Goal: Task Accomplishment & Management: Complete application form

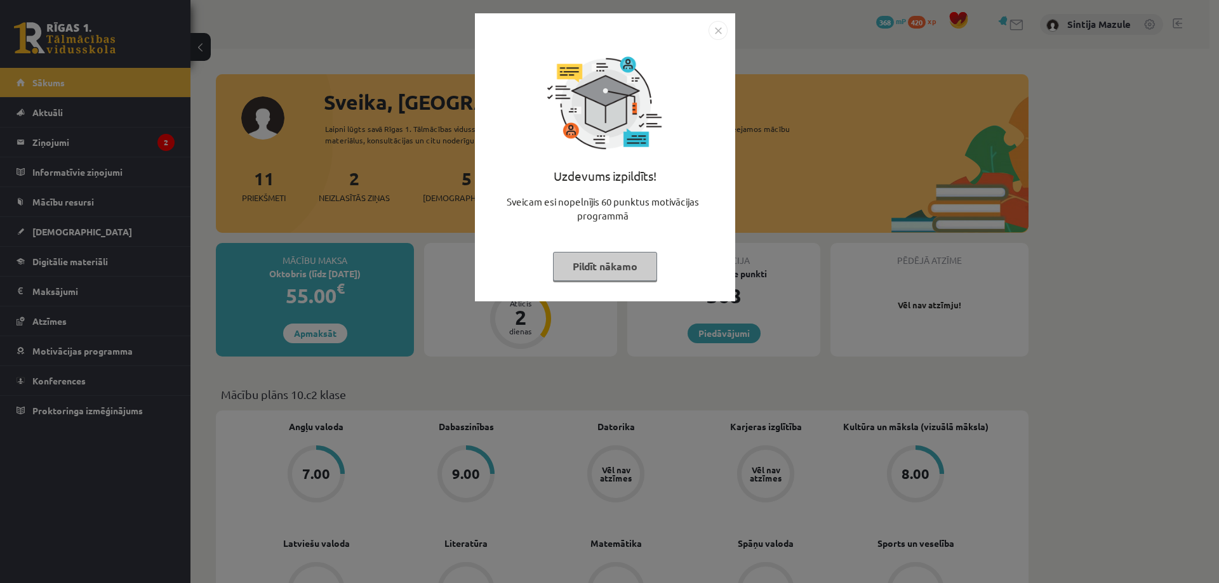
click at [367, 333] on div "Uzdevums izpildīts! Sveicam esi nopelnījis 60 punktus motivācijas programmā Pil…" at bounding box center [609, 291] width 1219 height 583
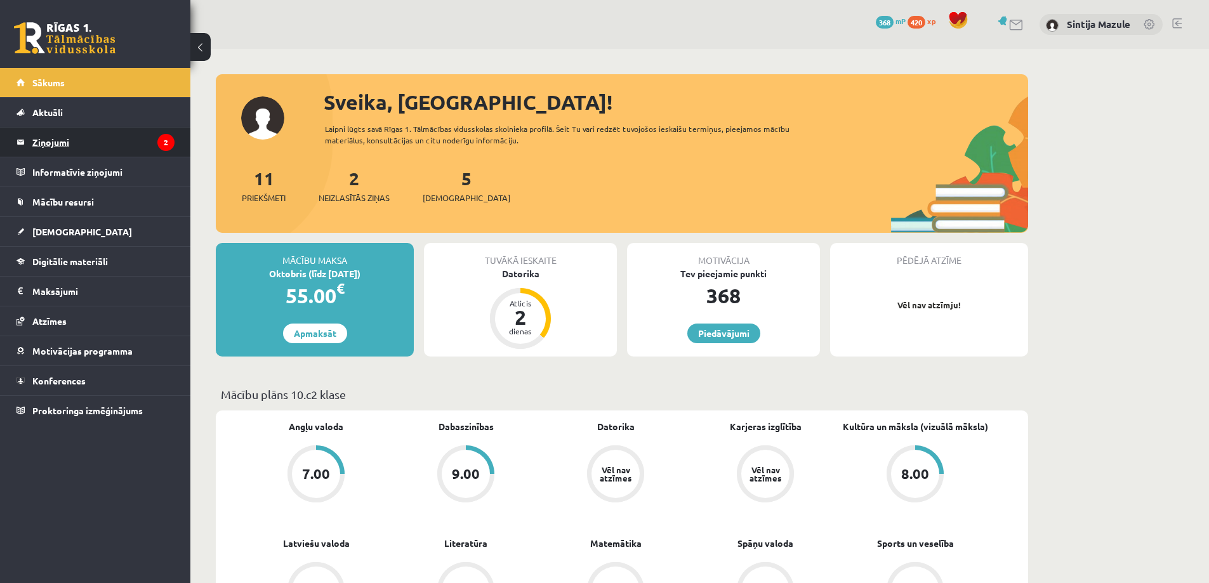
click at [121, 147] on legend "Ziņojumi 2" at bounding box center [103, 142] width 142 height 29
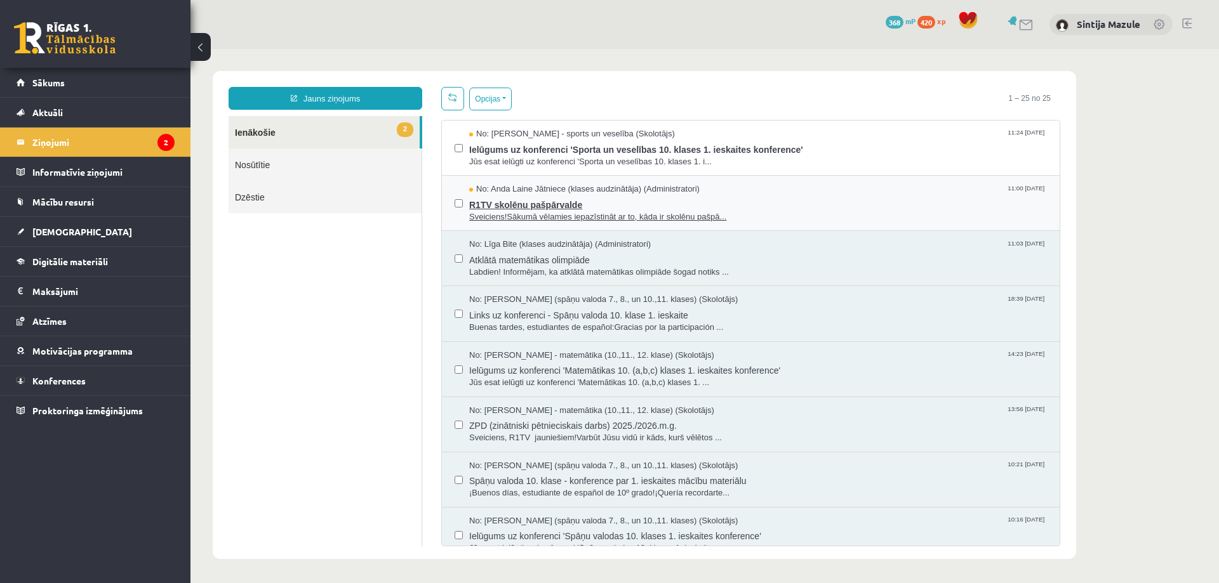
click at [651, 199] on span "R1TV skolēnu pašpārvalde" at bounding box center [758, 204] width 578 height 16
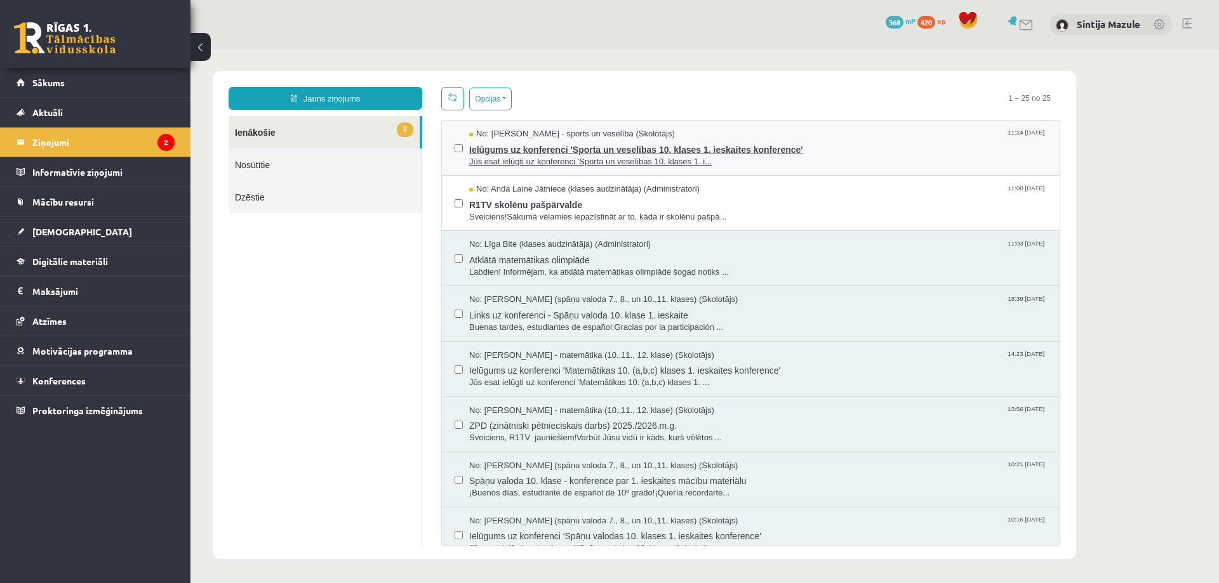
click at [540, 154] on span "Ielūgums uz konferenci 'Sporta un veselības 10. klases 1. ieskaites konference'" at bounding box center [758, 148] width 578 height 16
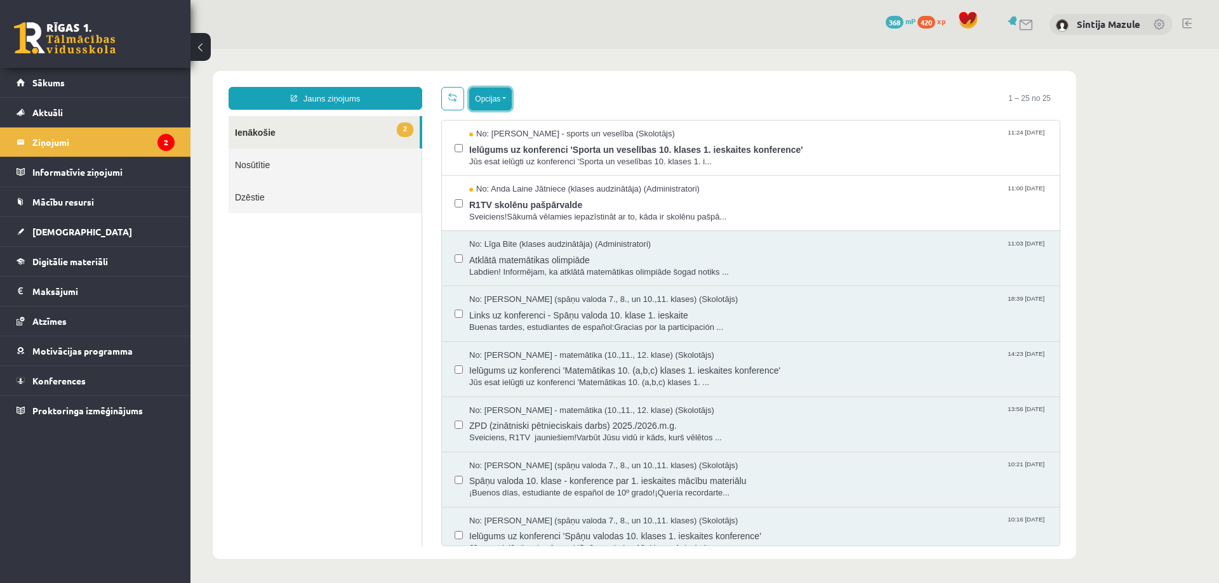
click at [493, 88] on button "Opcijas" at bounding box center [490, 99] width 43 height 23
click at [529, 161] on link "Atzīmēt visus kā lasītus" at bounding box center [568, 162] width 167 height 13
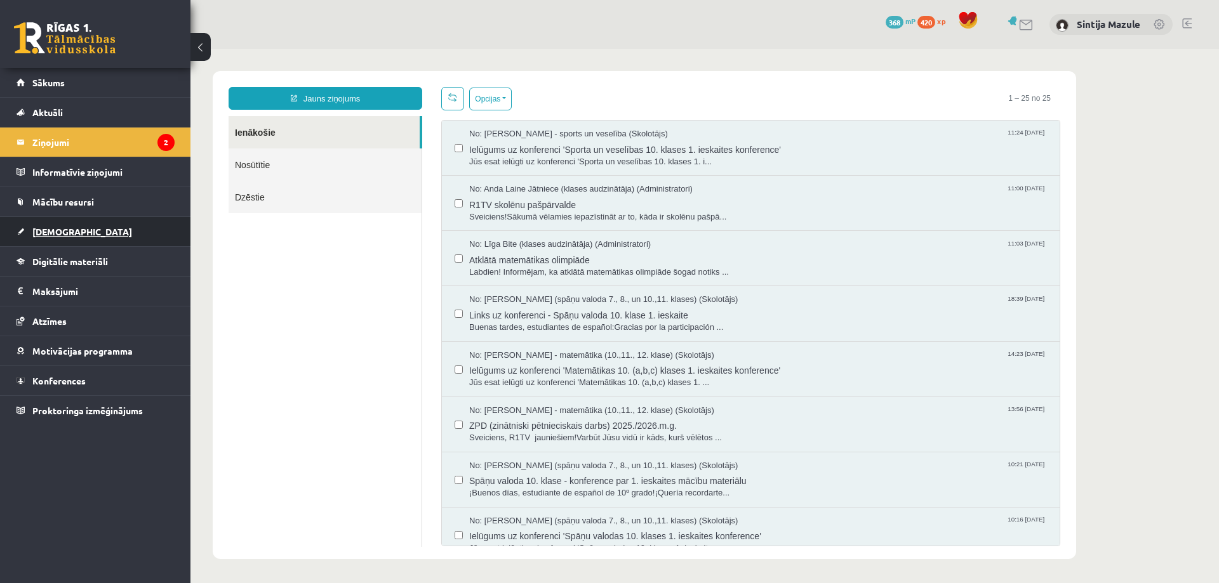
click at [62, 234] on span "[DEMOGRAPHIC_DATA]" at bounding box center [82, 231] width 100 height 11
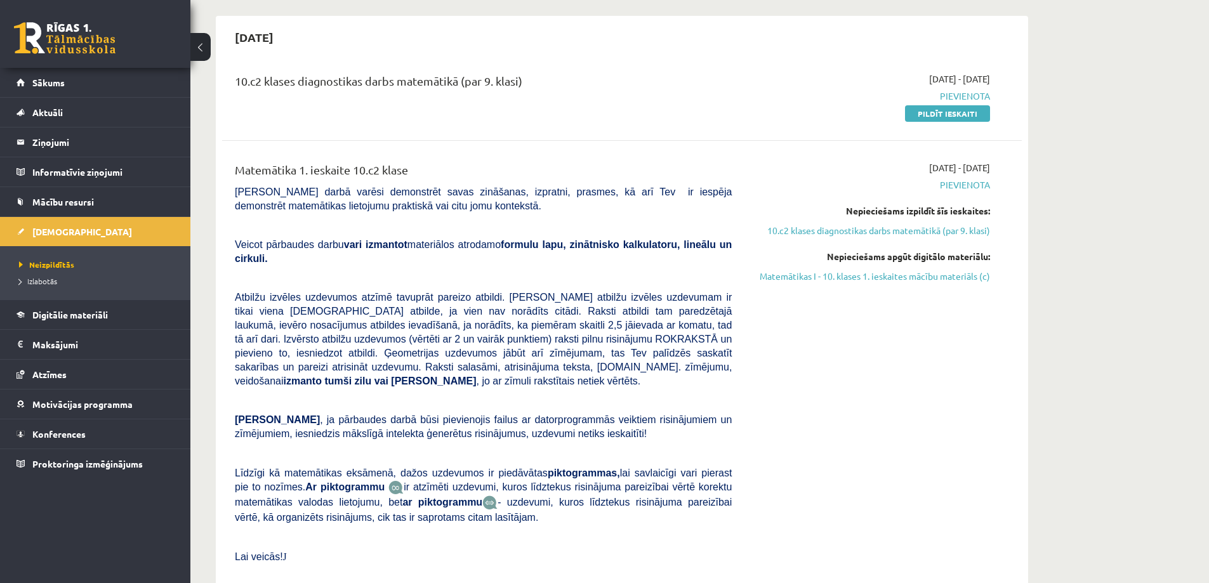
scroll to position [508, 0]
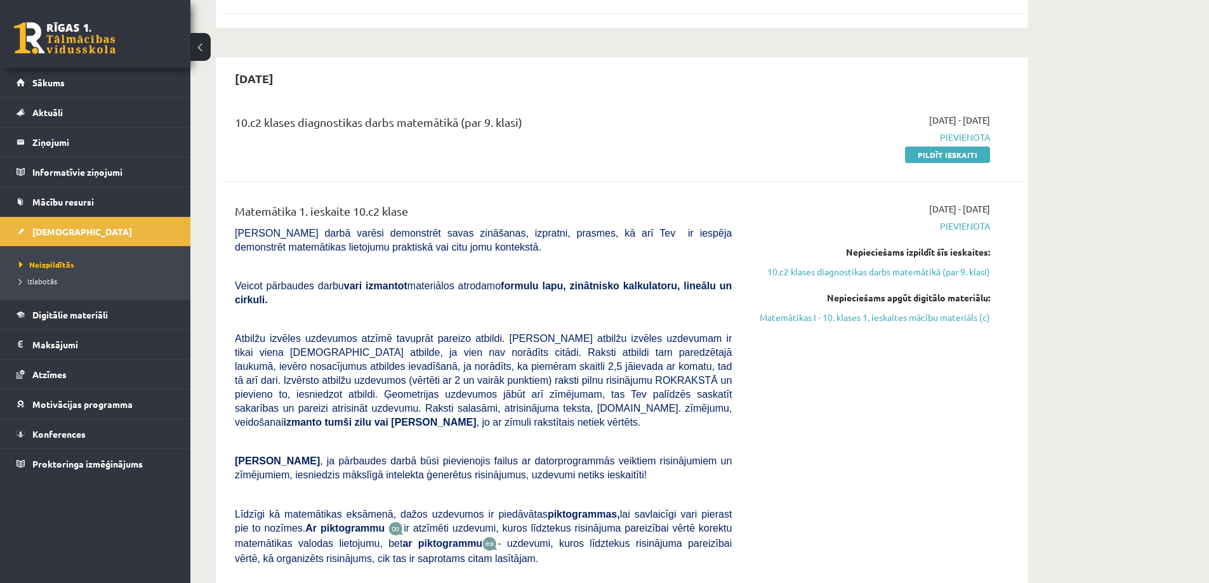
drag, startPoint x: 710, startPoint y: 436, endPoint x: 552, endPoint y: 414, distance: 160.3
click at [552, 436] on p at bounding box center [483, 441] width 497 height 11
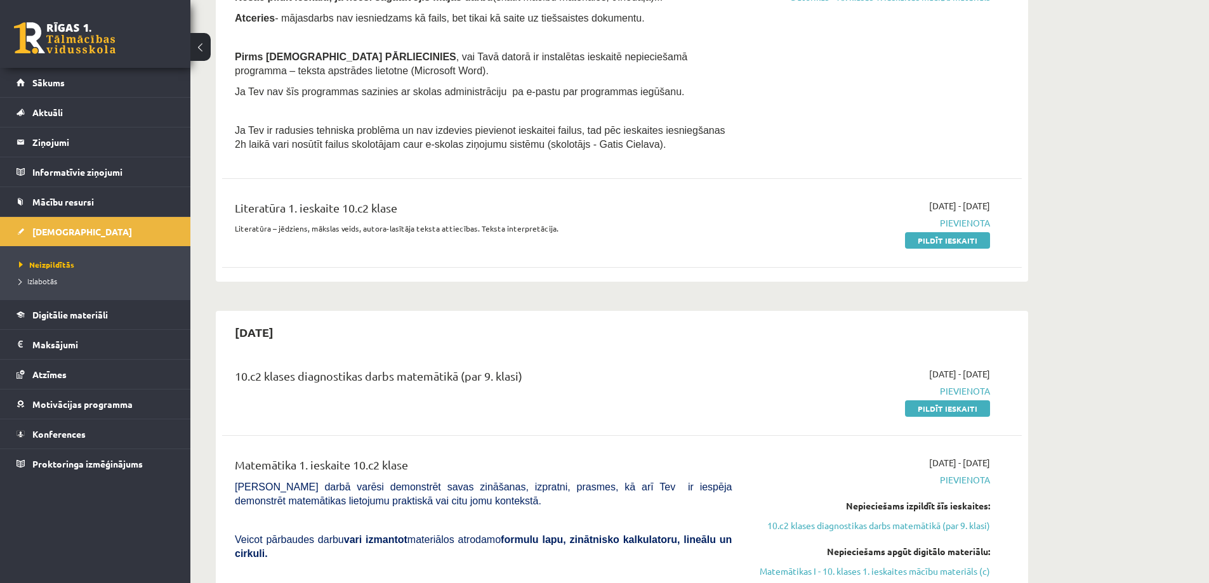
scroll to position [127, 0]
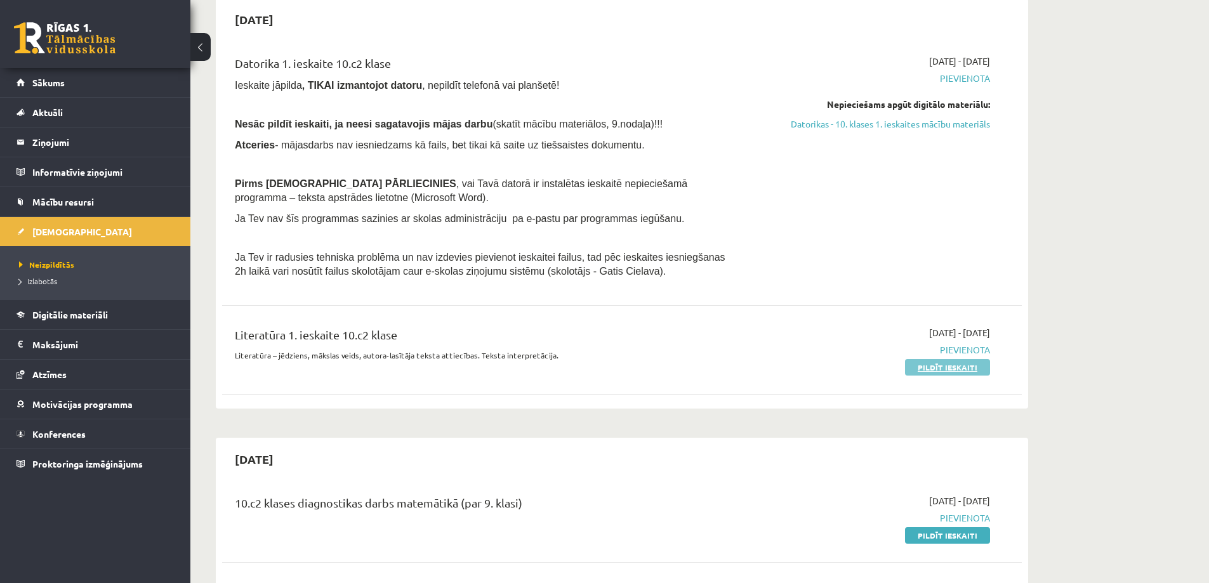
click at [941, 371] on link "Pildīt ieskaiti" at bounding box center [947, 367] width 85 height 17
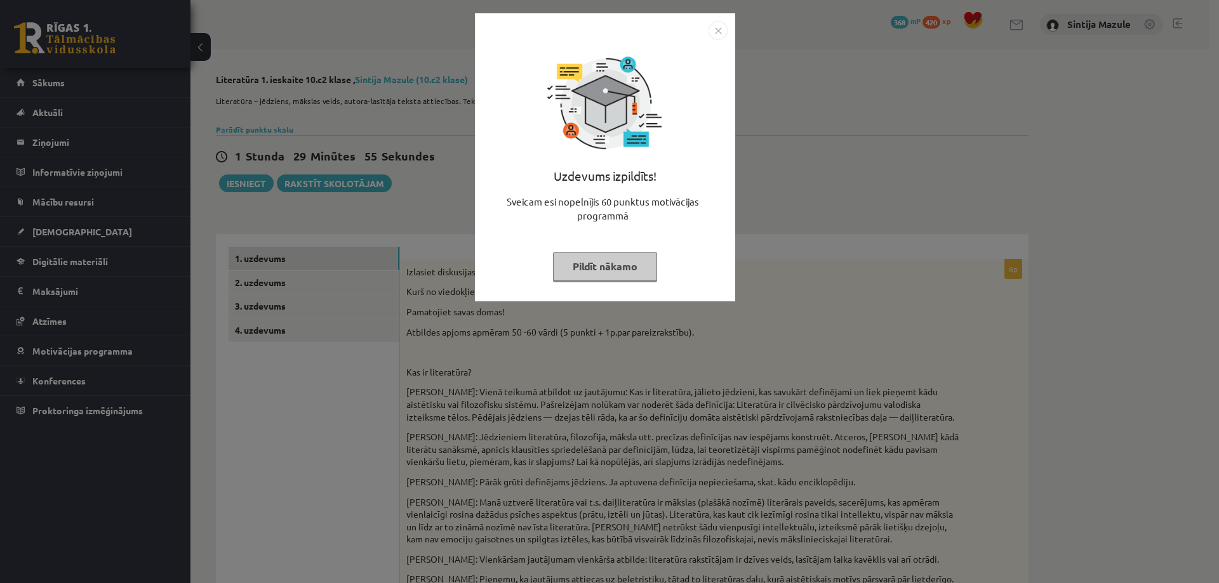
click at [787, 271] on div "Uzdevums izpildīts! Sveicam esi nopelnījis 60 punktus motivācijas programmā Pil…" at bounding box center [609, 291] width 1219 height 583
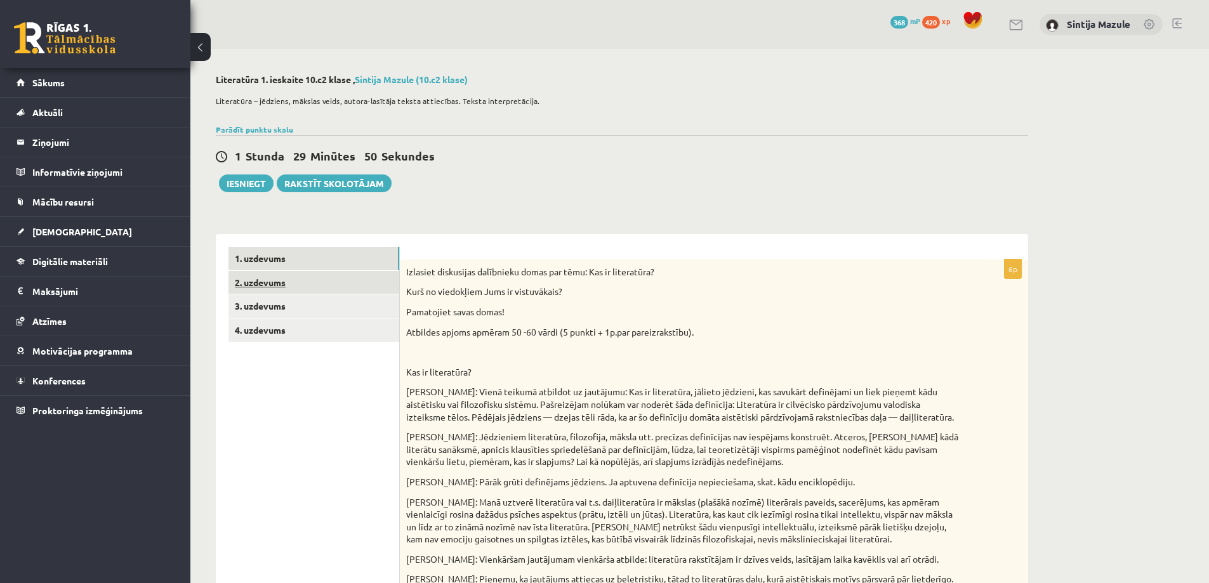
click at [326, 284] on link "2. uzdevums" at bounding box center [314, 282] width 171 height 23
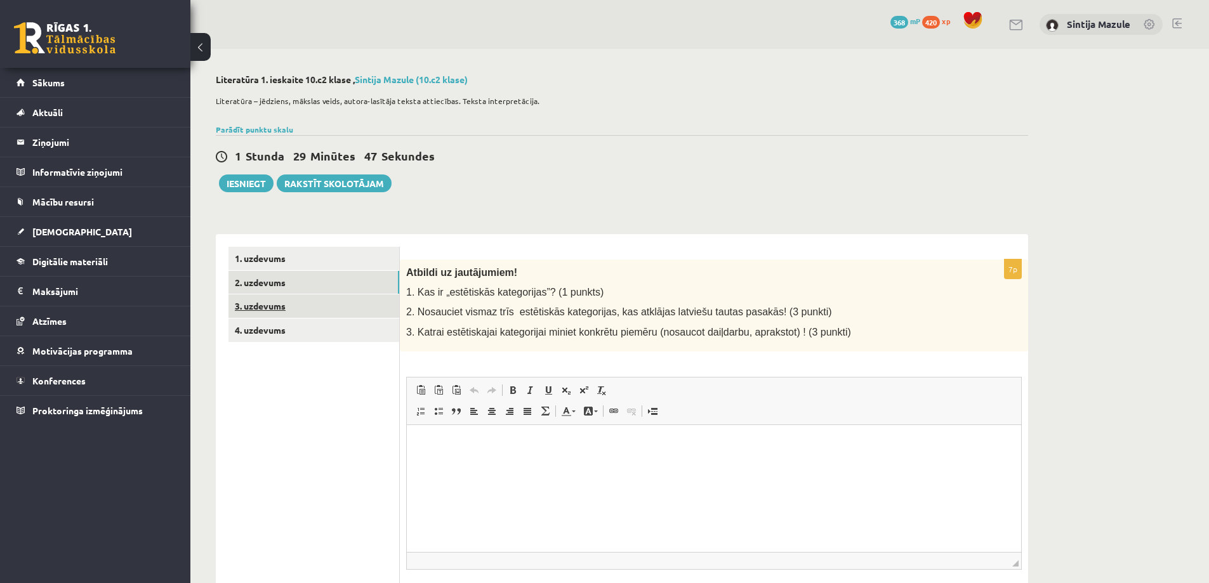
click at [302, 308] on link "3. uzdevums" at bounding box center [314, 306] width 171 height 23
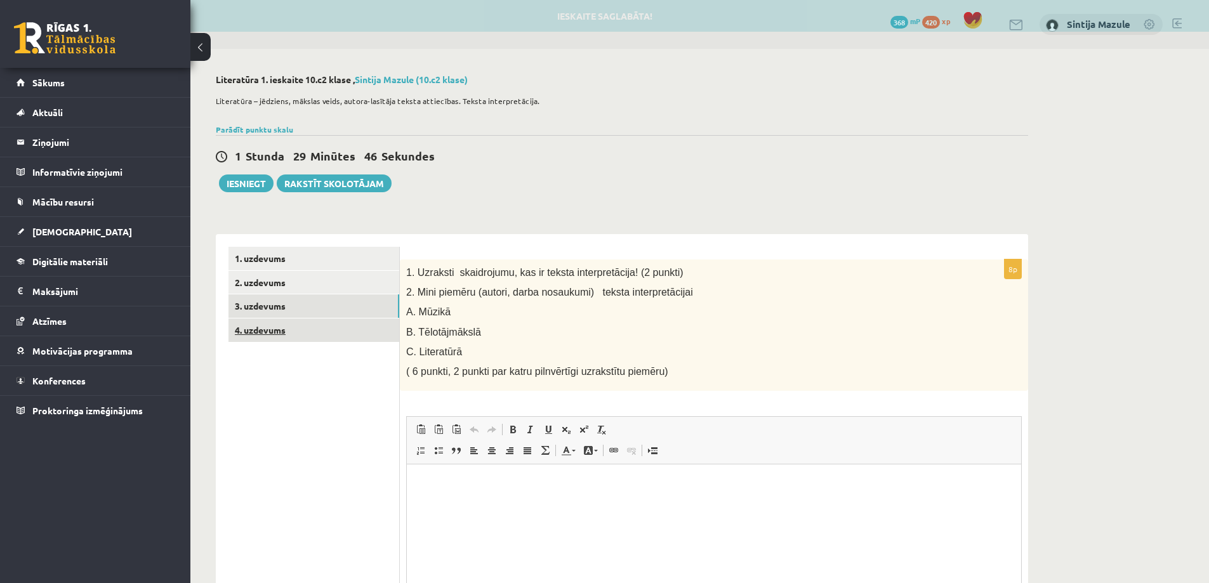
click at [305, 330] on link "4. uzdevums" at bounding box center [314, 330] width 171 height 23
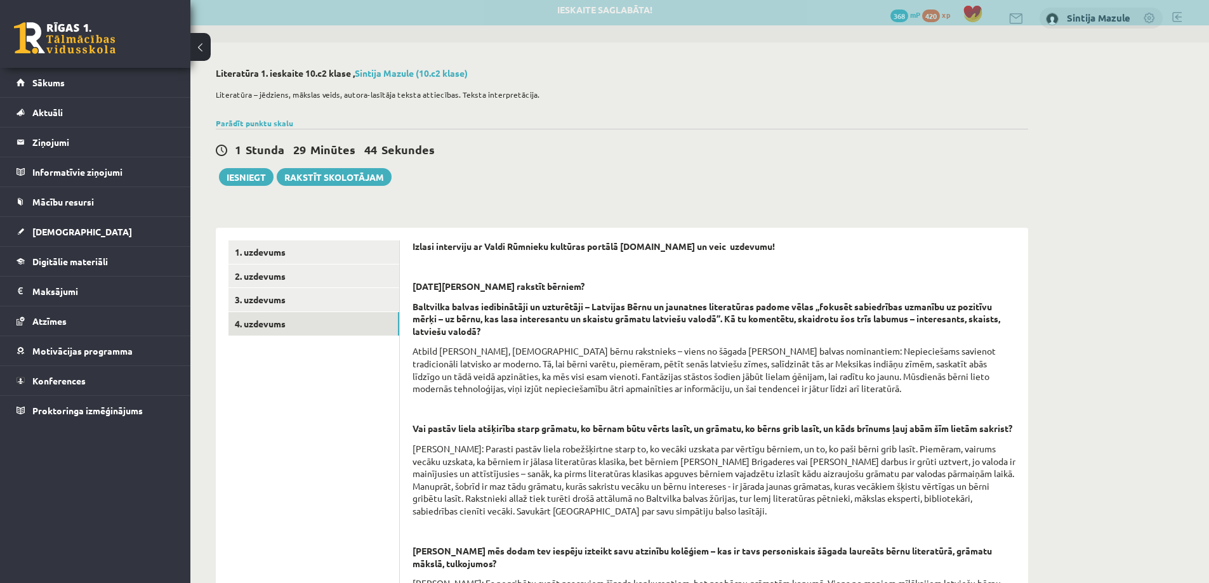
scroll to position [3, 0]
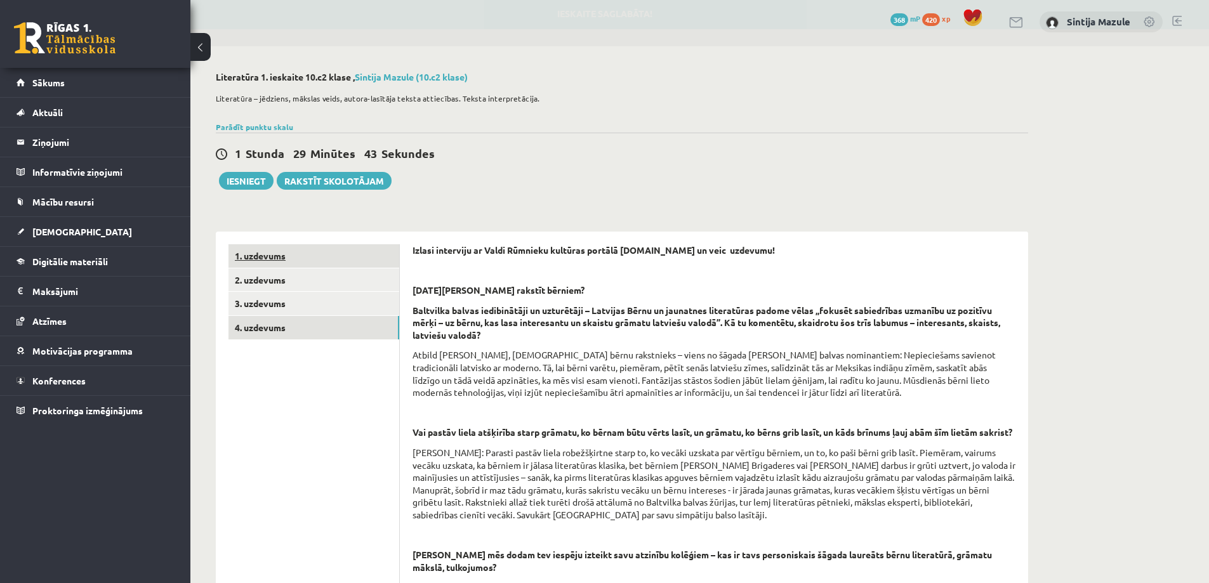
click at [274, 251] on link "1. uzdevums" at bounding box center [314, 255] width 171 height 23
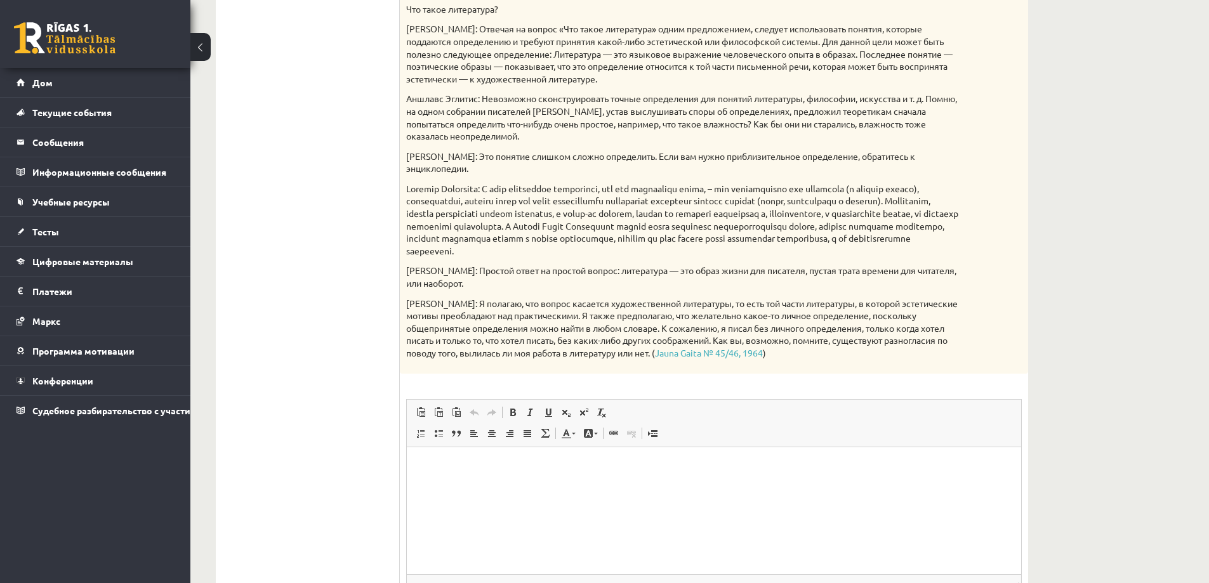
scroll to position [383, 0]
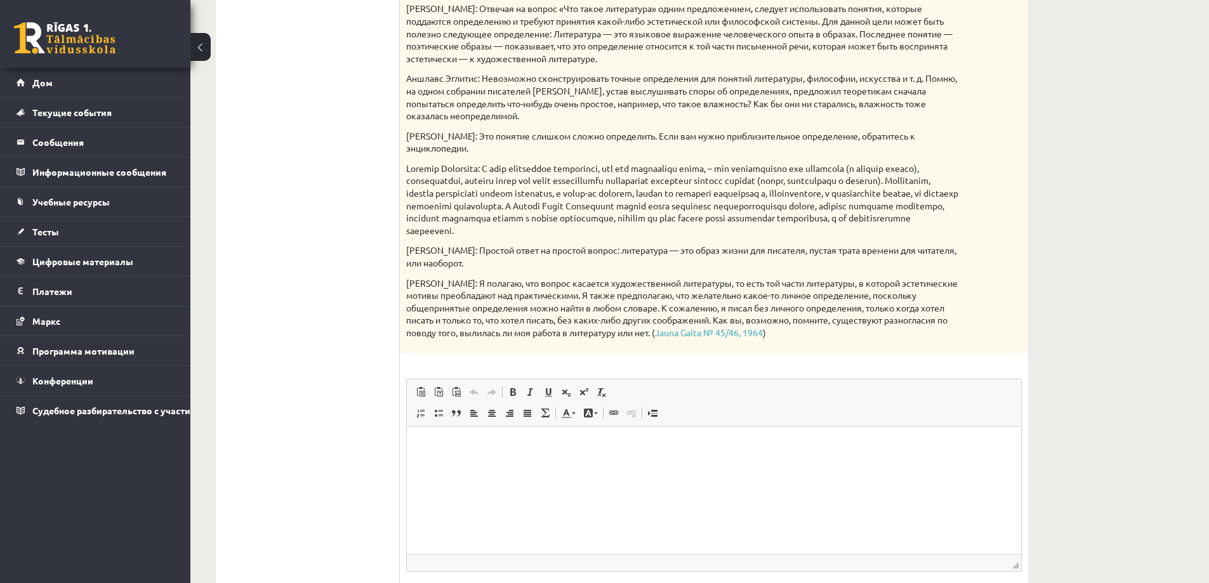
click at [537, 465] on html at bounding box center [714, 446] width 615 height 39
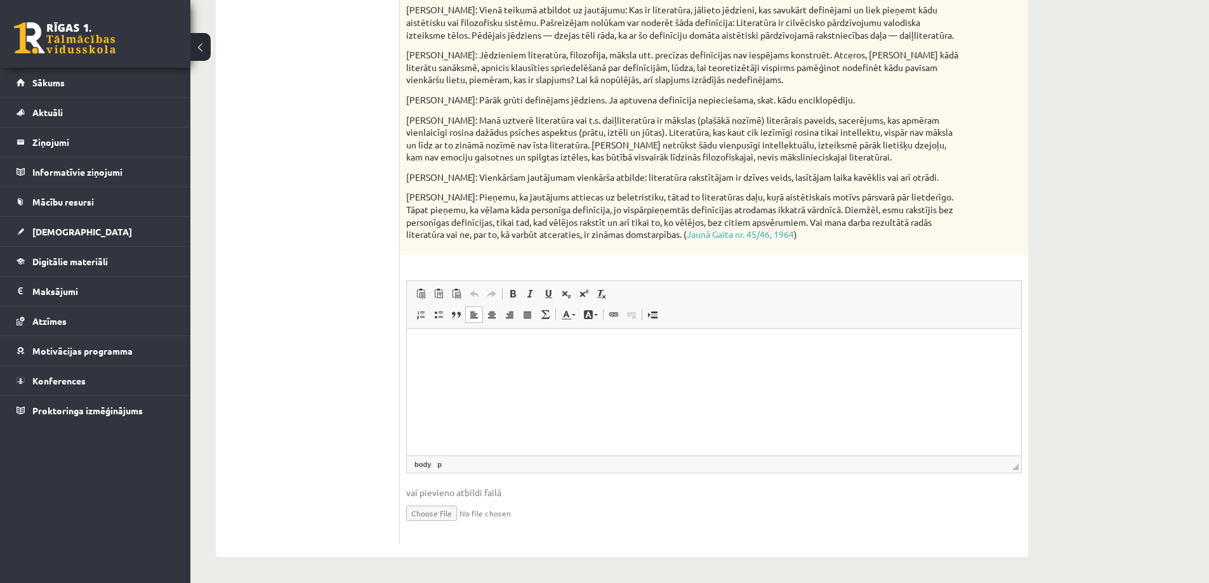
scroll to position [383, 0]
click at [674, 357] on html at bounding box center [714, 347] width 615 height 39
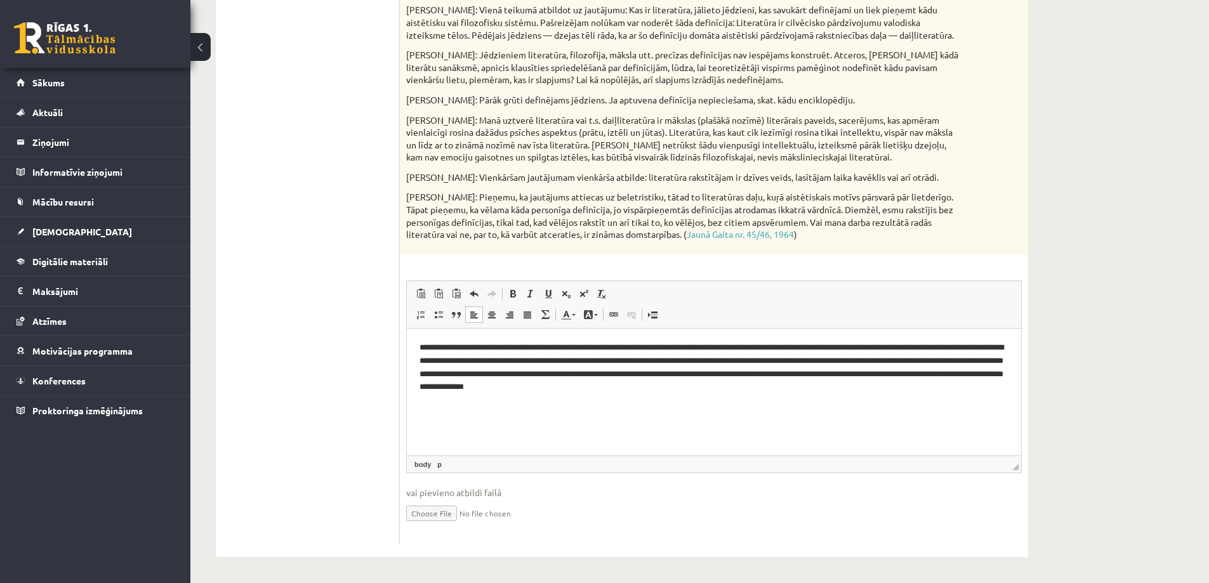
click at [355, 340] on ul "1. uzdevums 2. uzdevums 3. uzdevums 4. uzdevums" at bounding box center [314, 205] width 171 height 680
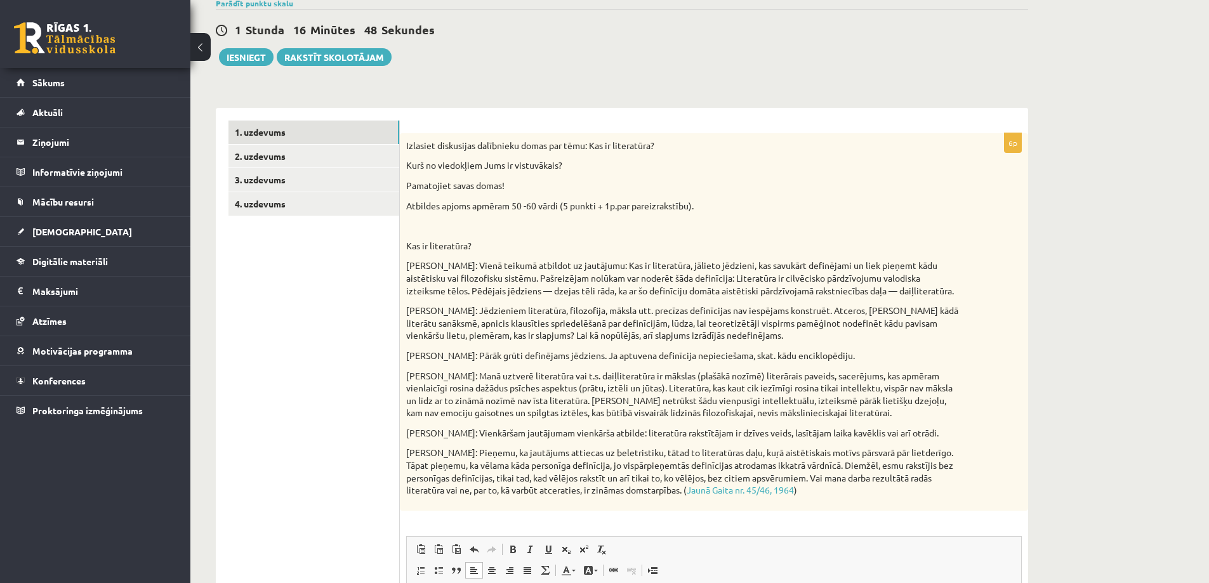
scroll to position [65, 0]
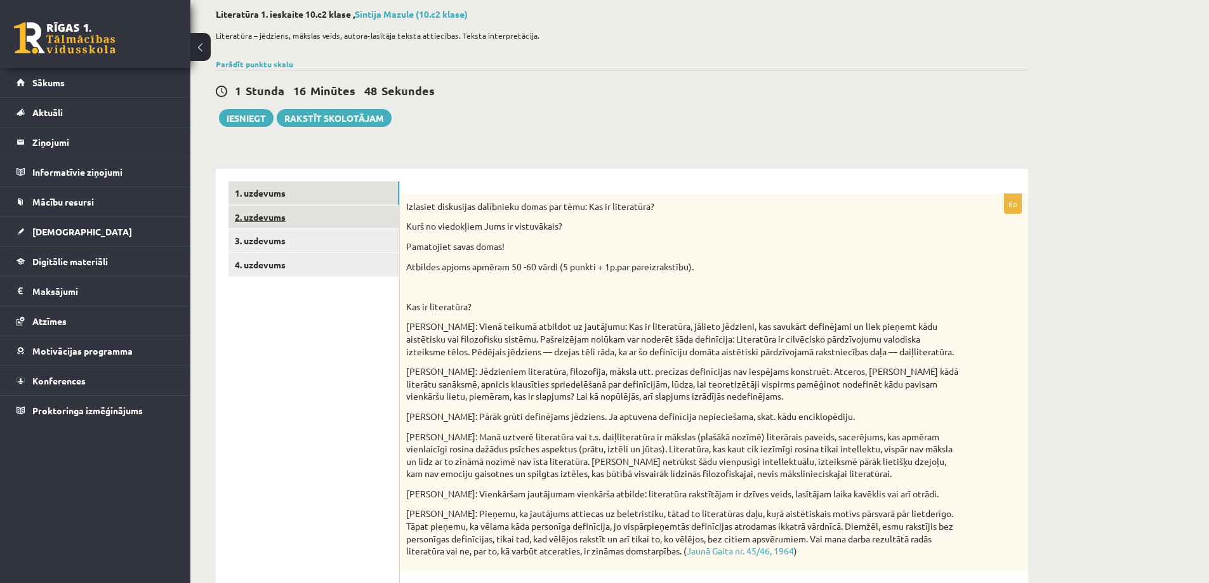
click at [331, 227] on link "2. uzdevums" at bounding box center [314, 217] width 171 height 23
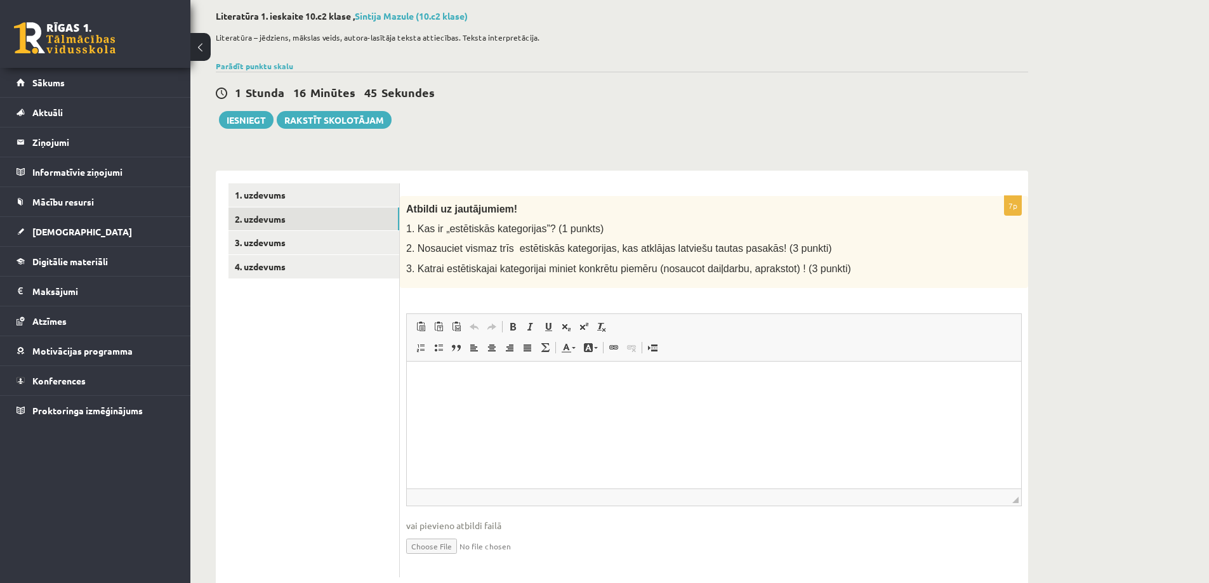
scroll to position [97, 0]
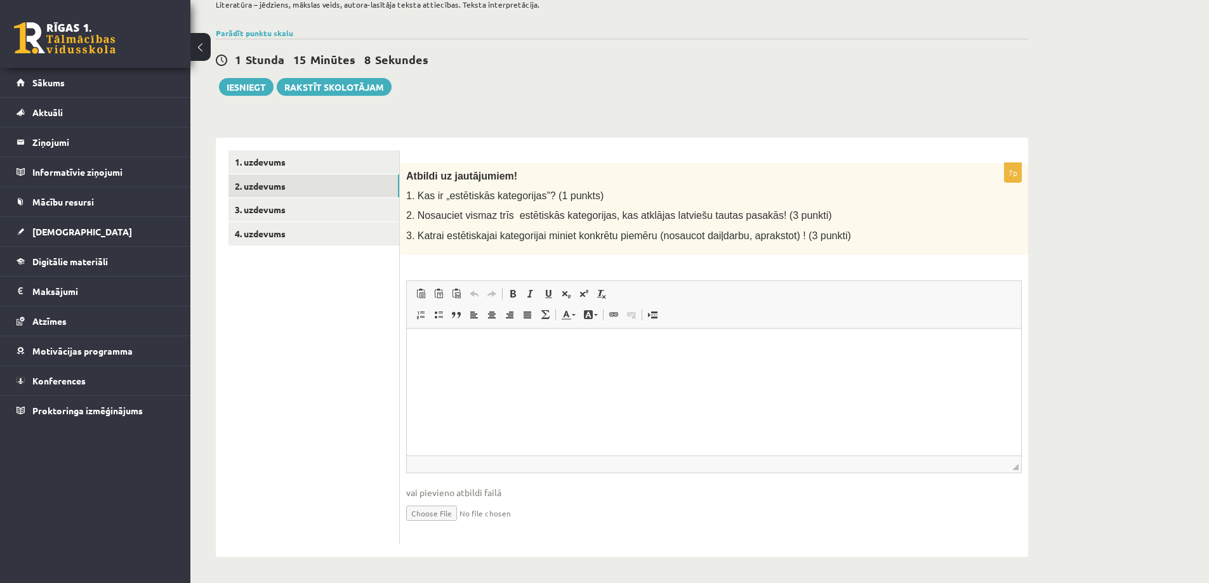
click at [846, 162] on form "7p Atbildi uz jautājumiem! 1. Kas ir „estētiskās kategorijas”? (1 punkts) 2. No…" at bounding box center [714, 347] width 603 height 394
click at [651, 367] on html at bounding box center [714, 347] width 615 height 39
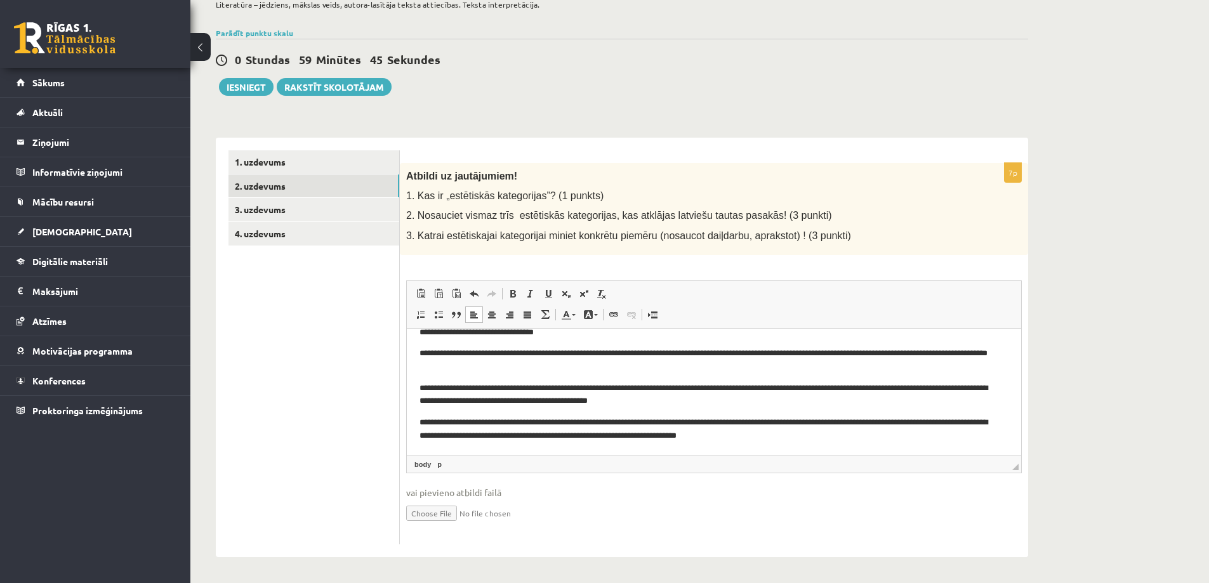
scroll to position [0, 0]
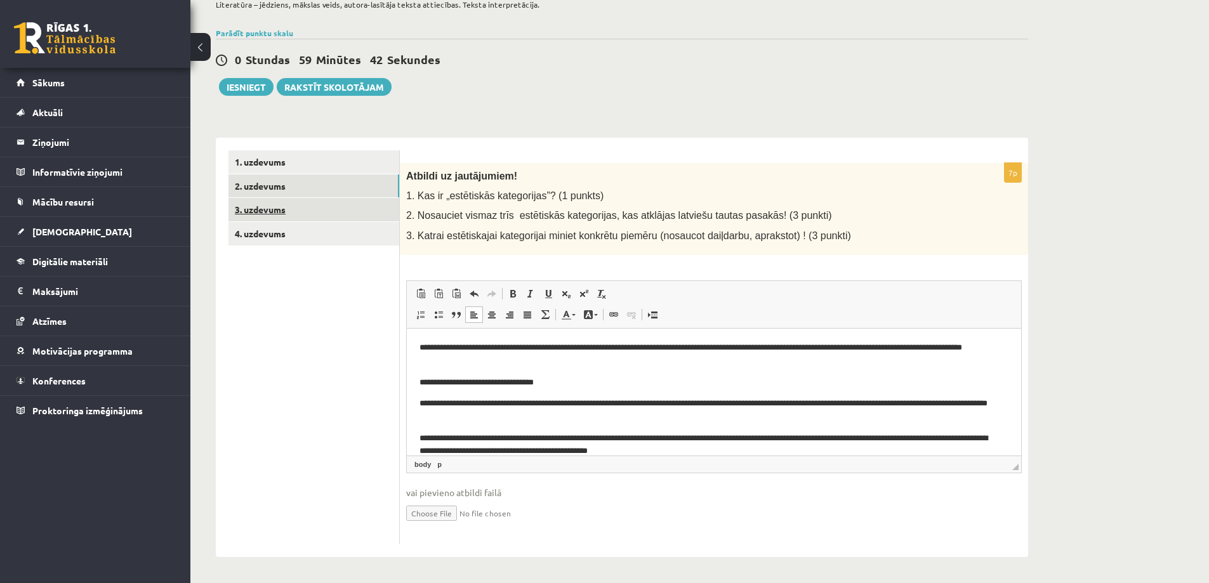
click at [331, 213] on link "3. uzdevums" at bounding box center [314, 209] width 171 height 23
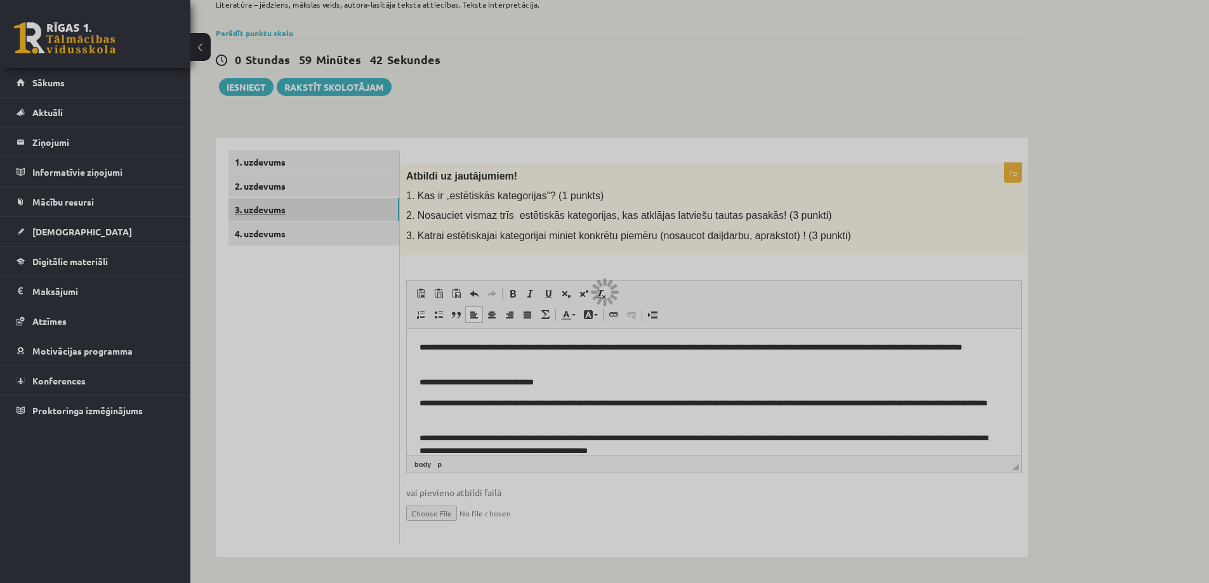
scroll to position [10, 0]
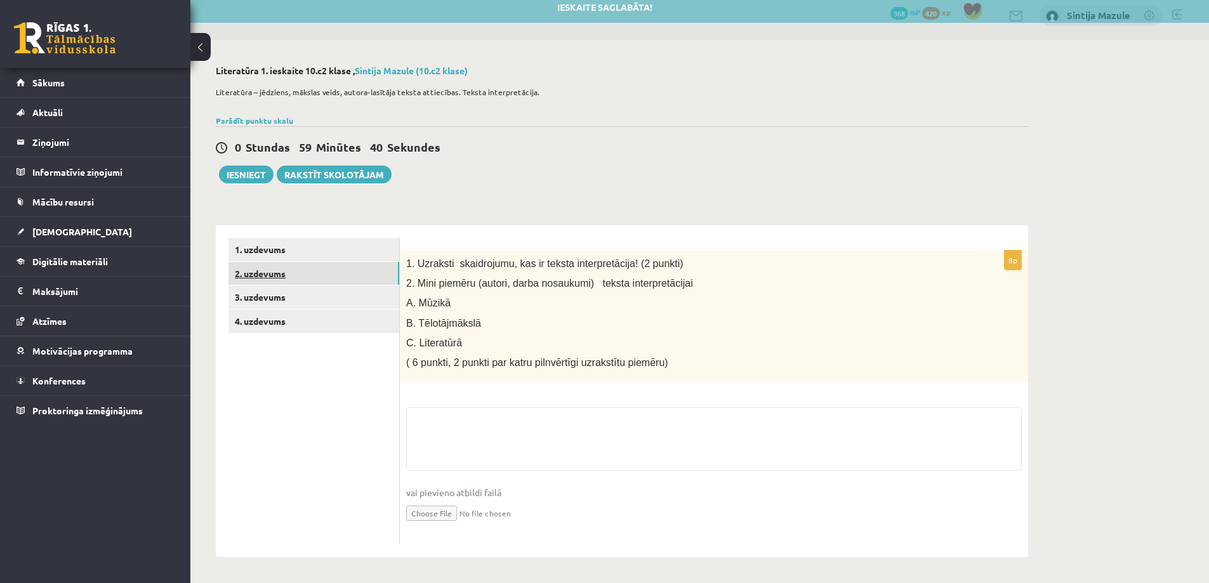
click at [276, 271] on link "2. uzdevums" at bounding box center [314, 273] width 171 height 23
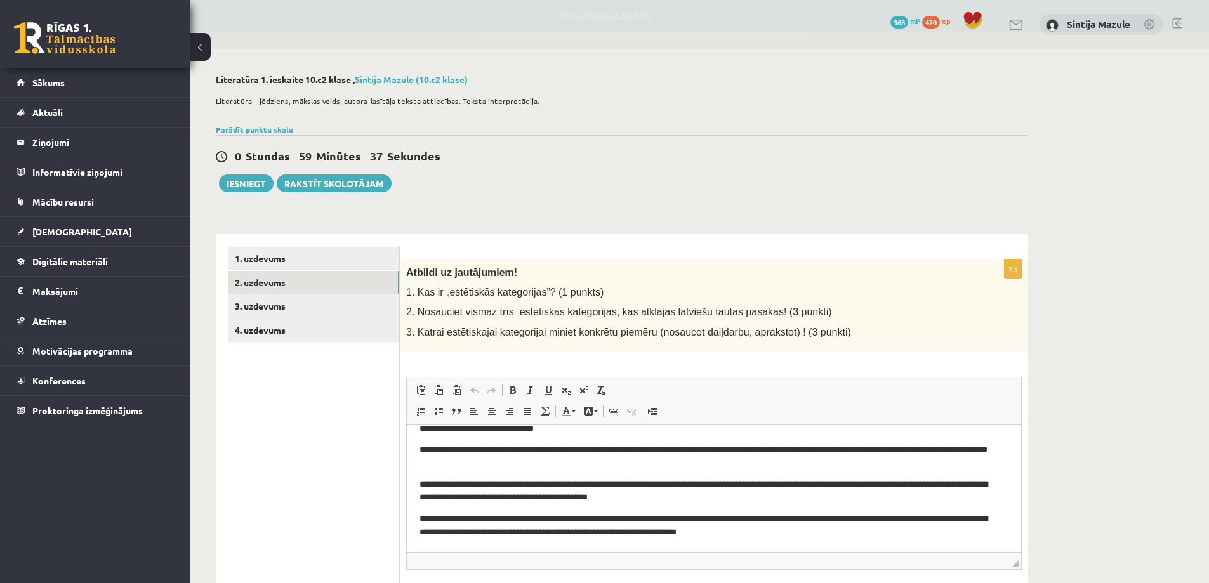
scroll to position [0, 0]
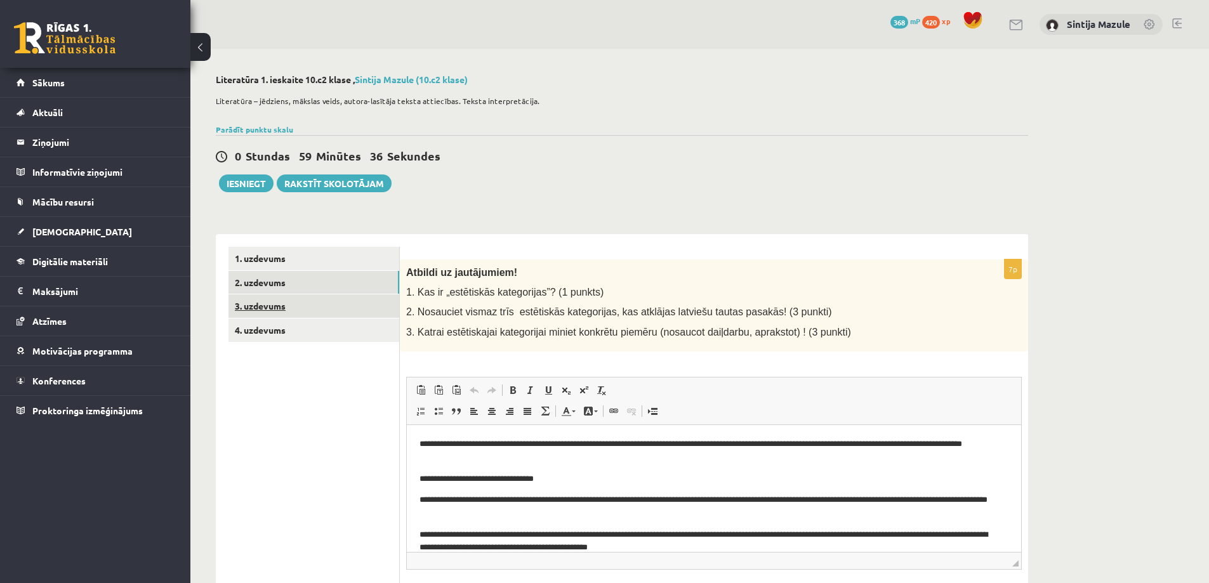
click at [324, 301] on link "3. uzdevums" at bounding box center [314, 306] width 171 height 23
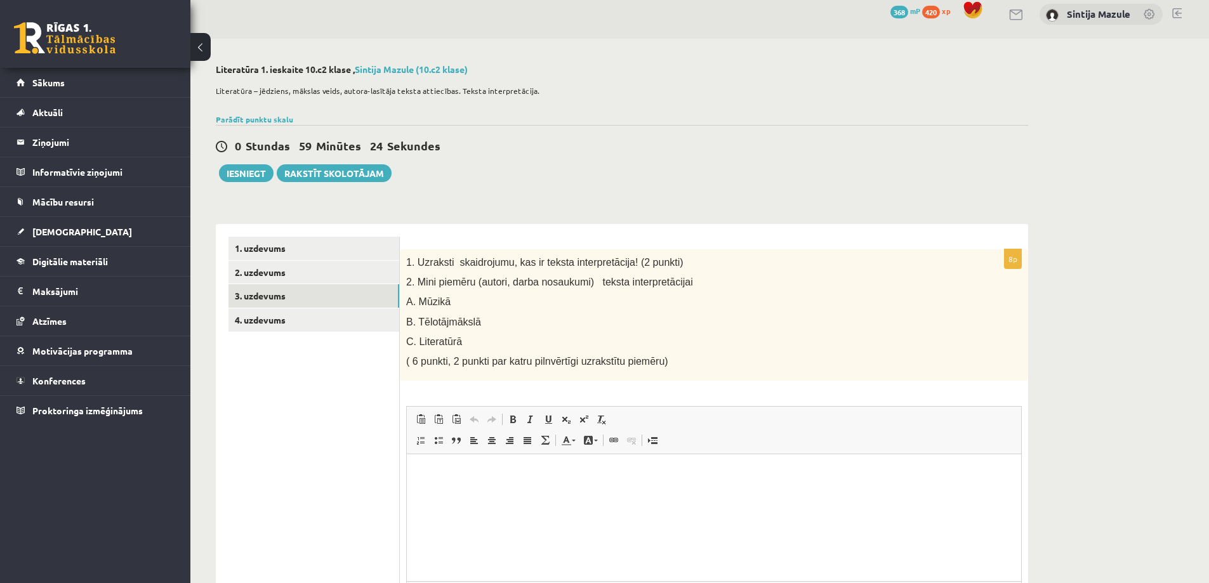
click at [821, 154] on div "0 Stundas 59 Minūtes 24 Sekundes" at bounding box center [622, 146] width 813 height 17
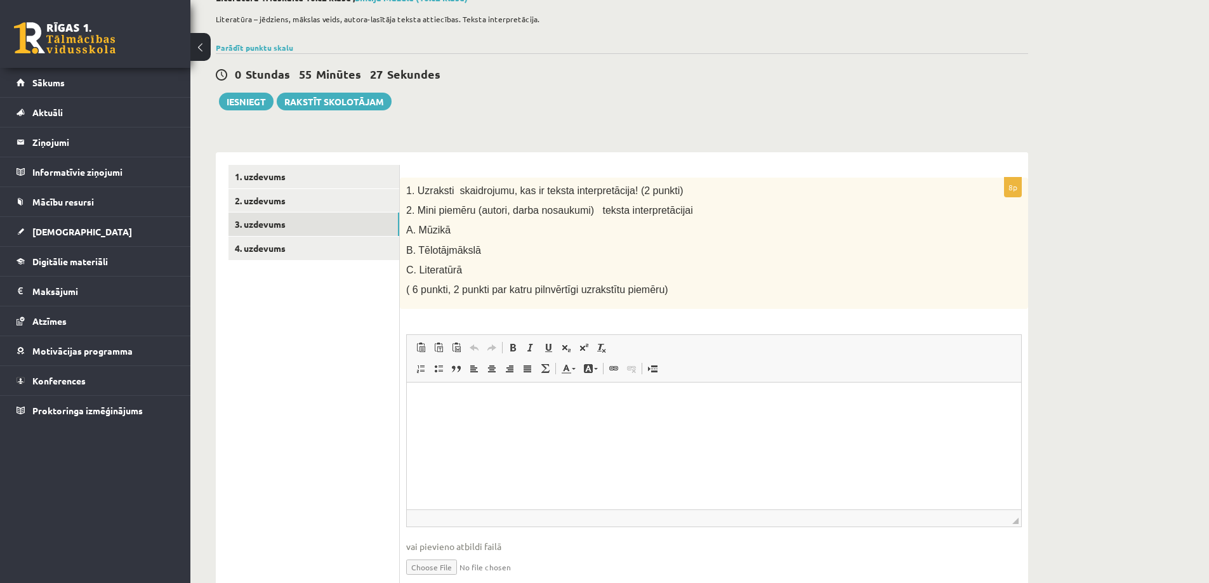
scroll to position [136, 0]
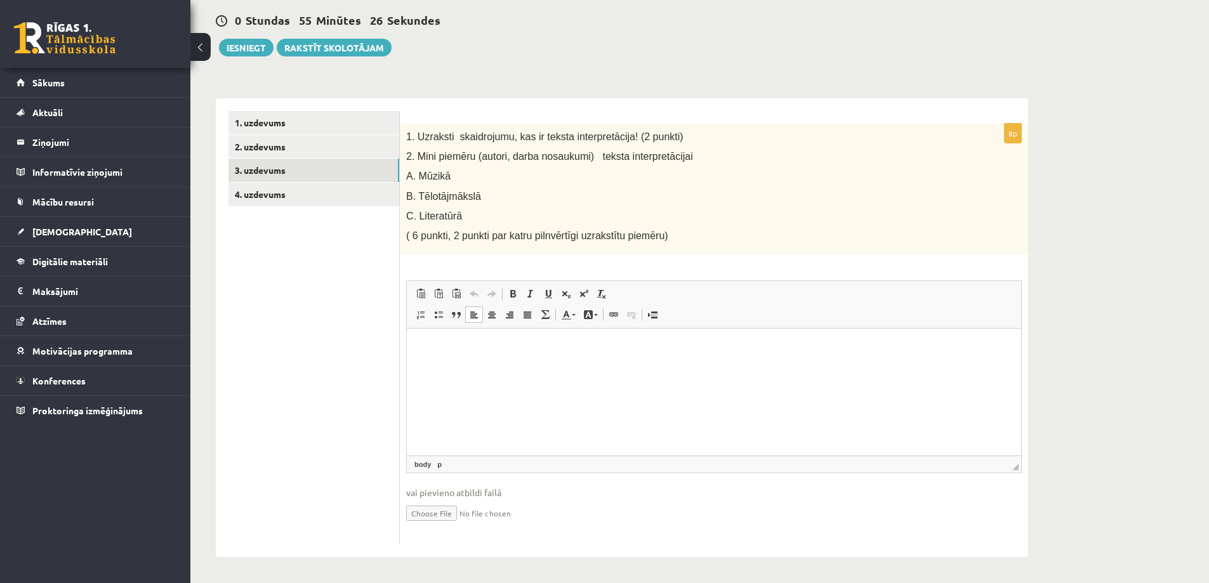
click at [608, 368] on html at bounding box center [714, 348] width 615 height 39
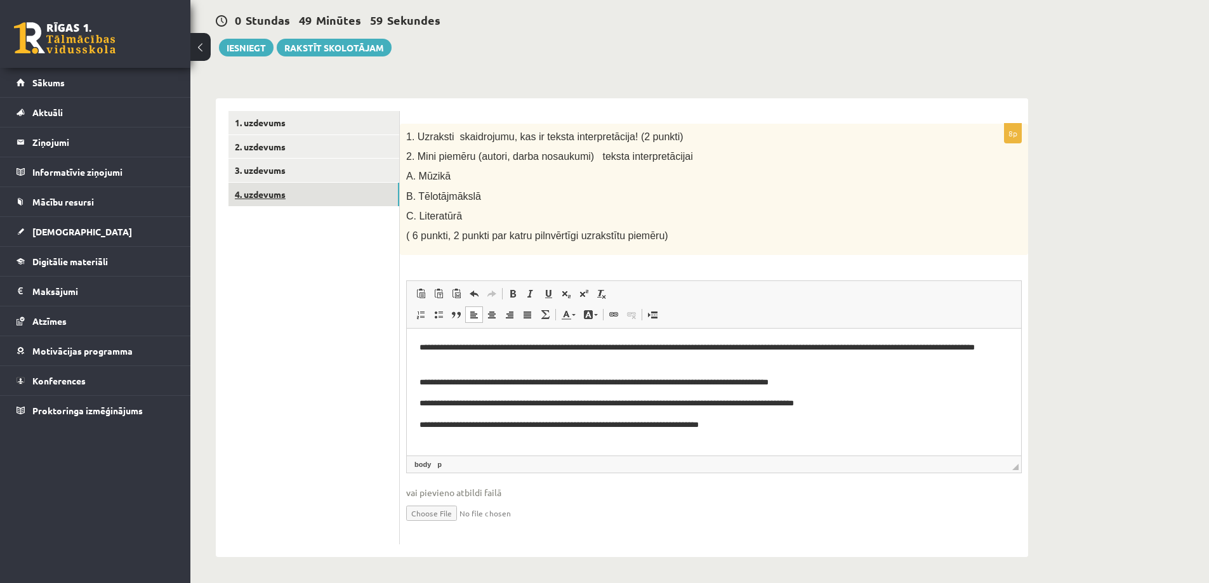
click at [319, 189] on link "4. uzdevums" at bounding box center [314, 194] width 171 height 23
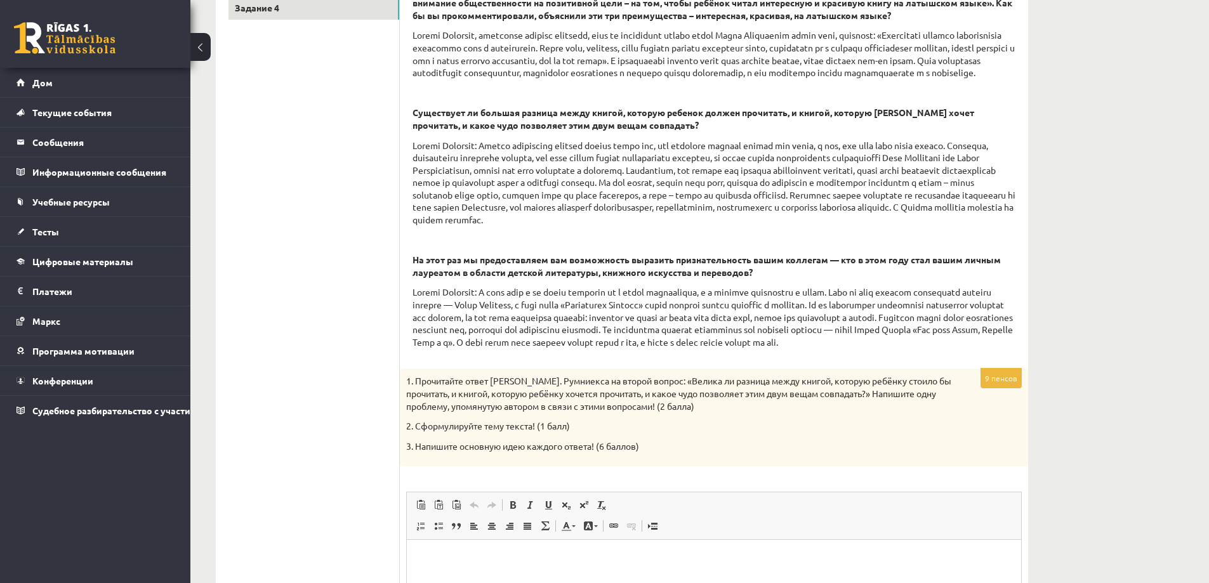
scroll to position [383, 0]
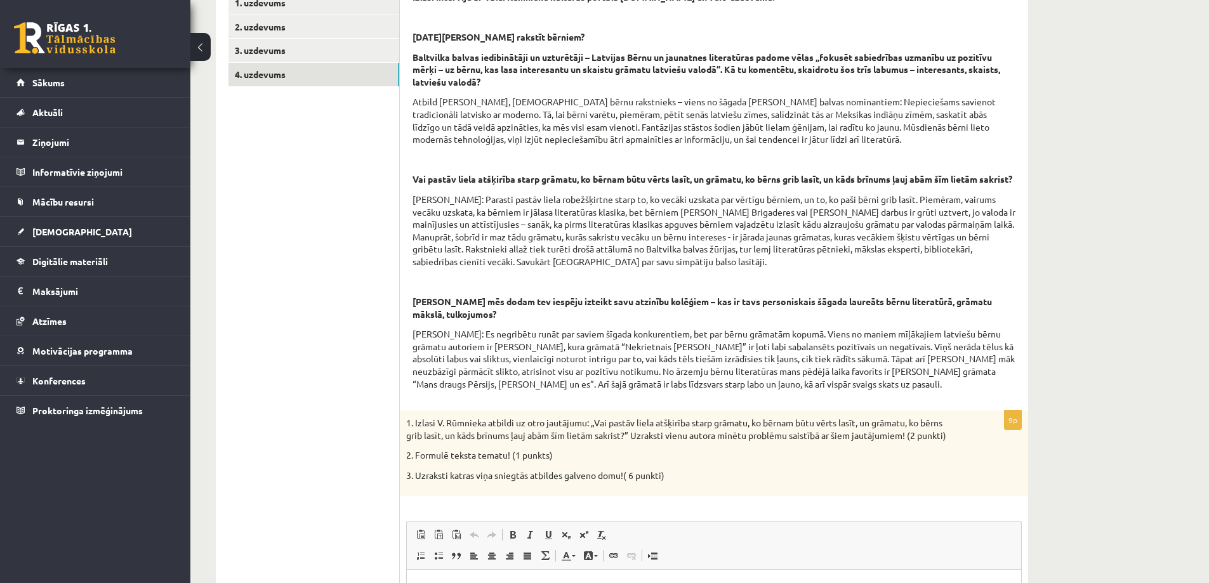
click at [307, 239] on ul "1. uzdevums 2. uzdevums 3. uzdevums 4. uzdevums" at bounding box center [314, 388] width 171 height 795
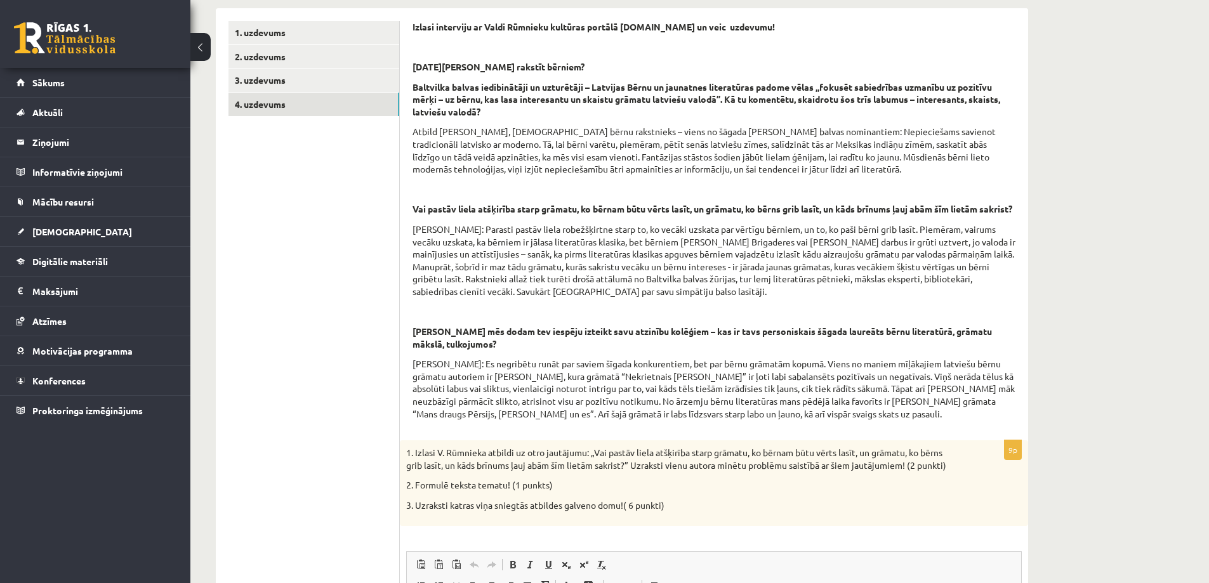
scroll to position [256, 0]
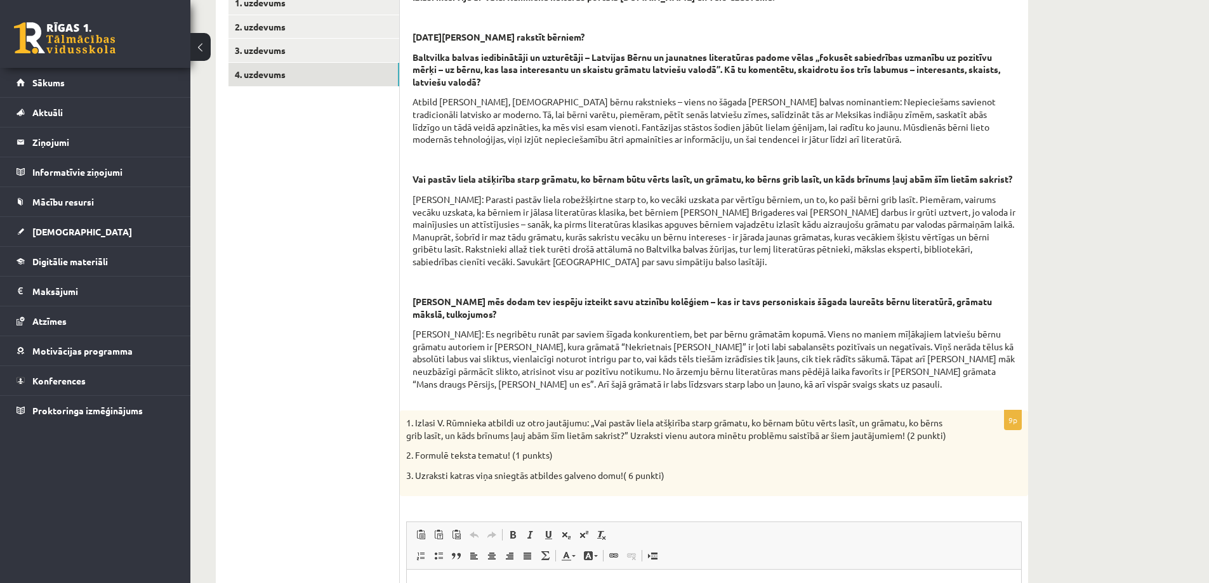
click at [375, 255] on ul "1. uzdevums 2. uzdevums 3. uzdevums 4. uzdevums" at bounding box center [314, 388] width 171 height 795
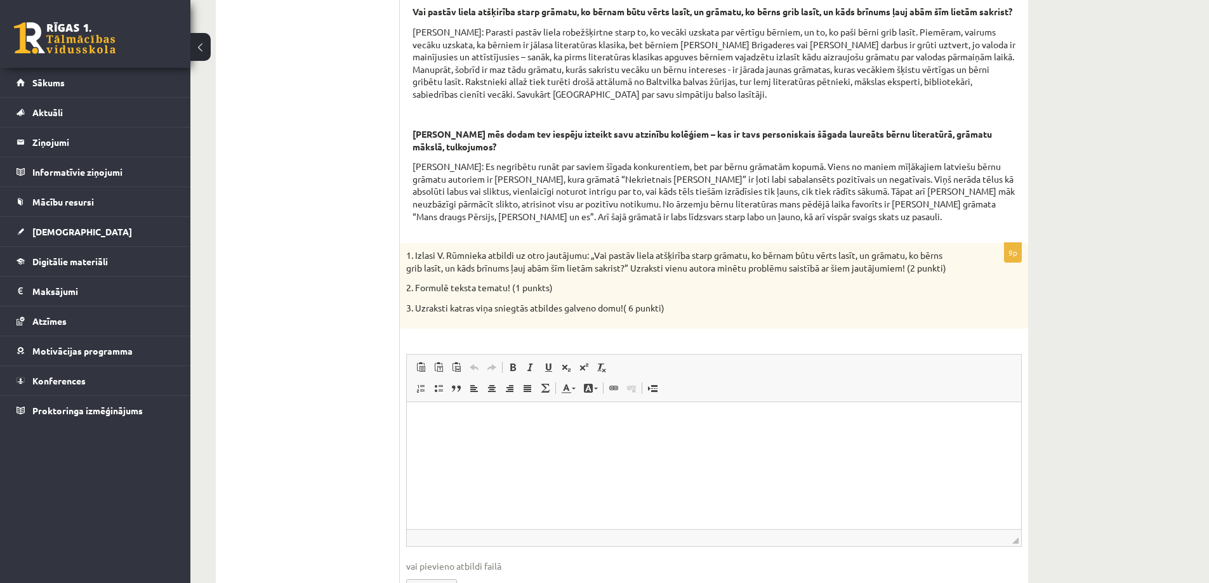
scroll to position [446, 0]
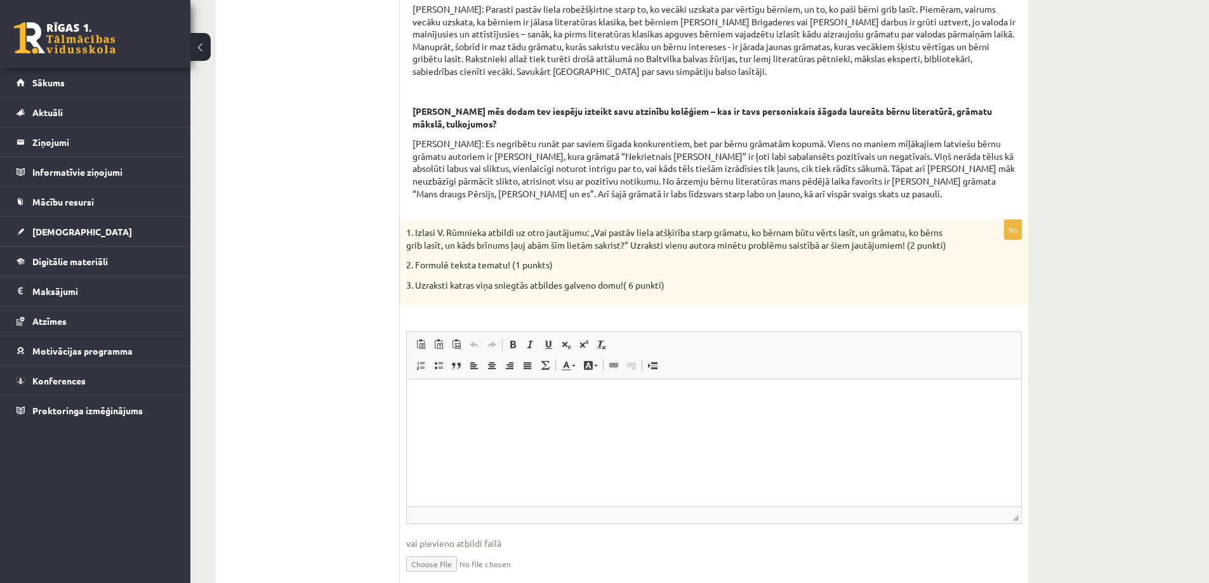
click at [536, 418] on html at bounding box center [714, 398] width 615 height 39
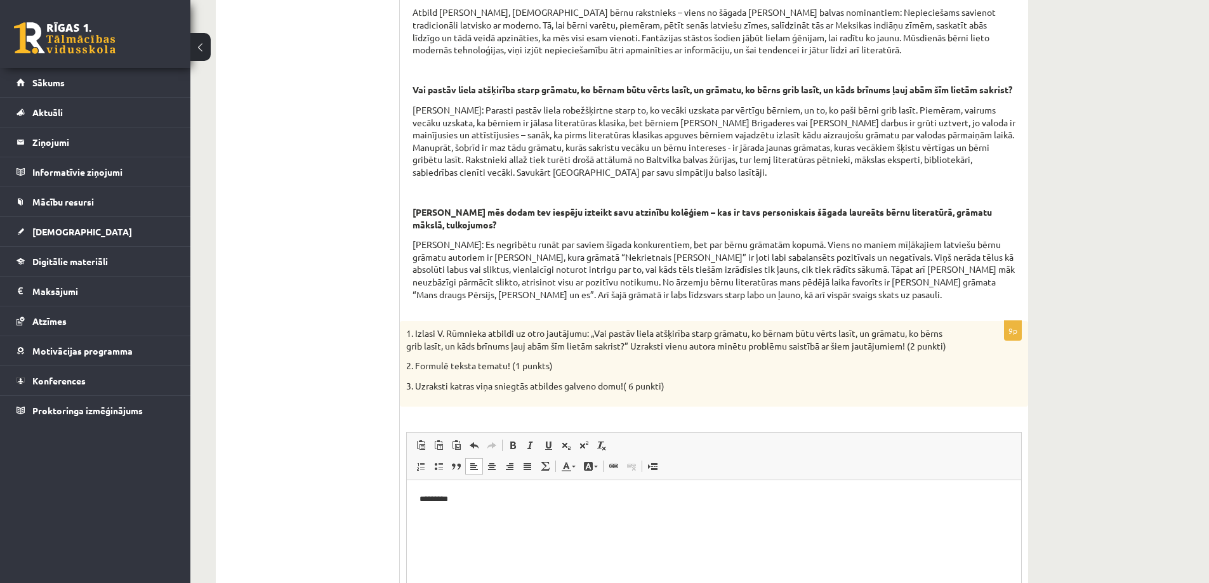
scroll to position [510, 0]
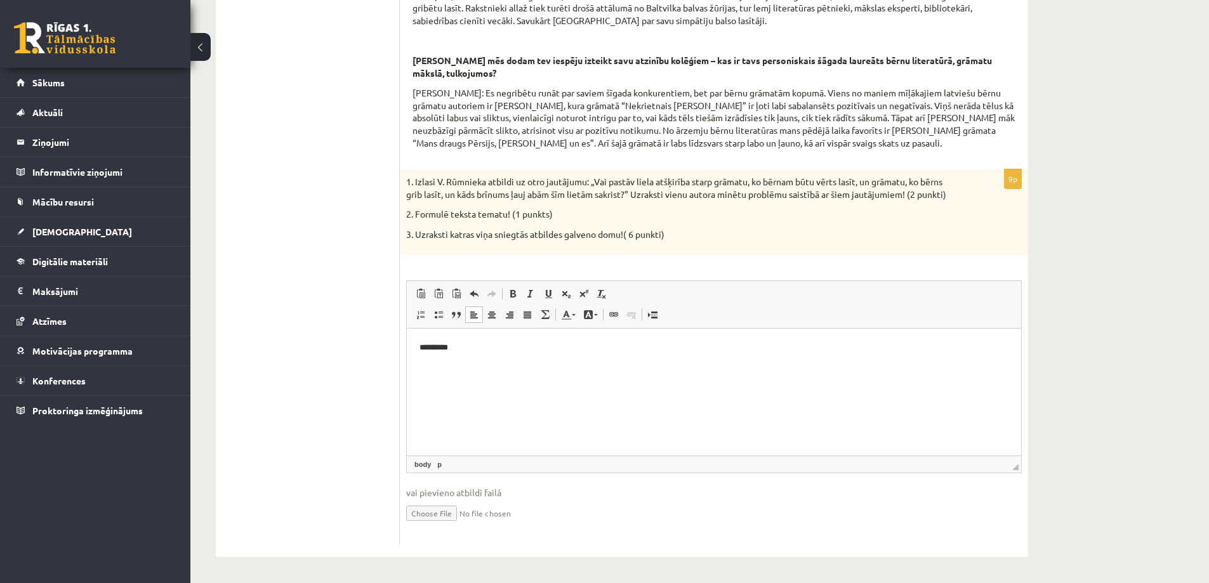
click at [497, 367] on html "*********" at bounding box center [714, 347] width 615 height 39
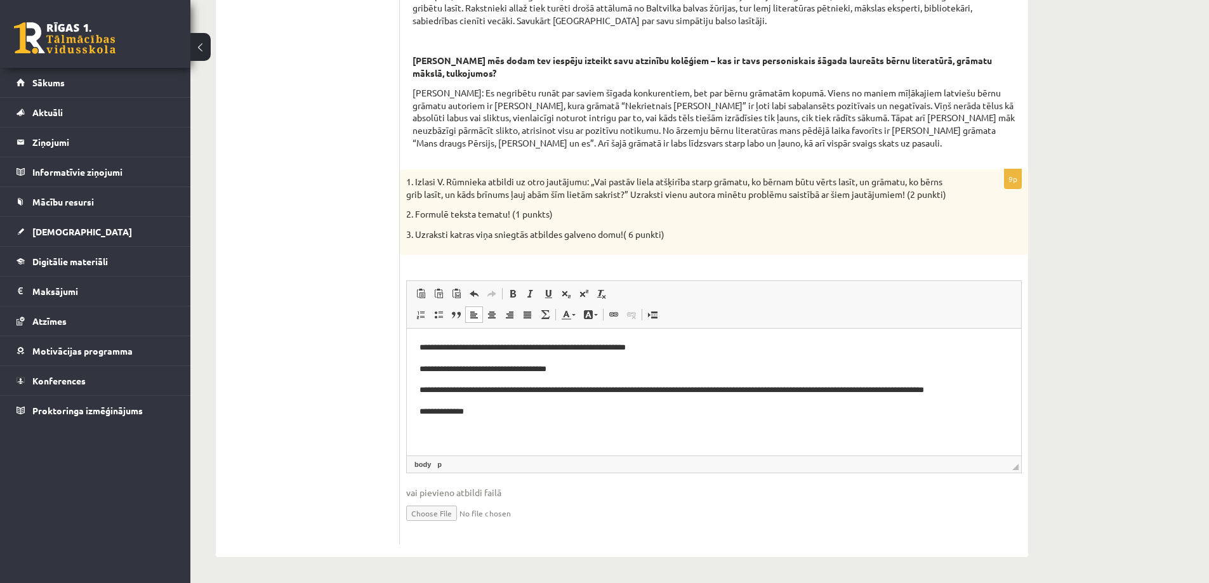
click at [336, 287] on ul "1. uzdevums 2. uzdevums 3. uzdevums 4. uzdevums" at bounding box center [314, 147] width 171 height 795
click at [514, 408] on p "**********" at bounding box center [714, 411] width 589 height 13
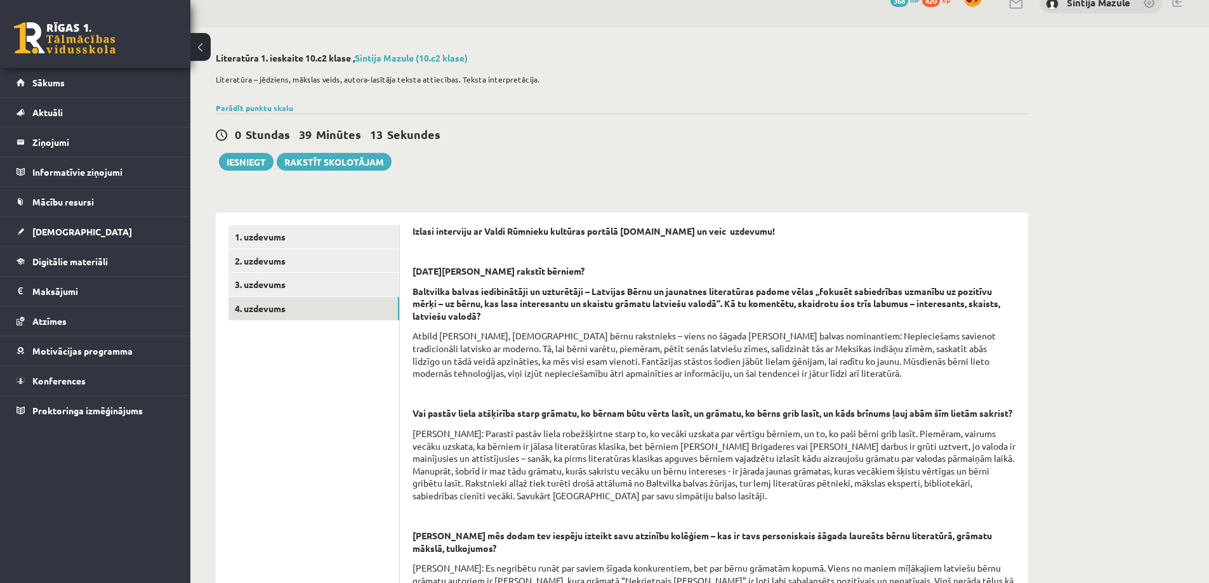
scroll to position [2, 0]
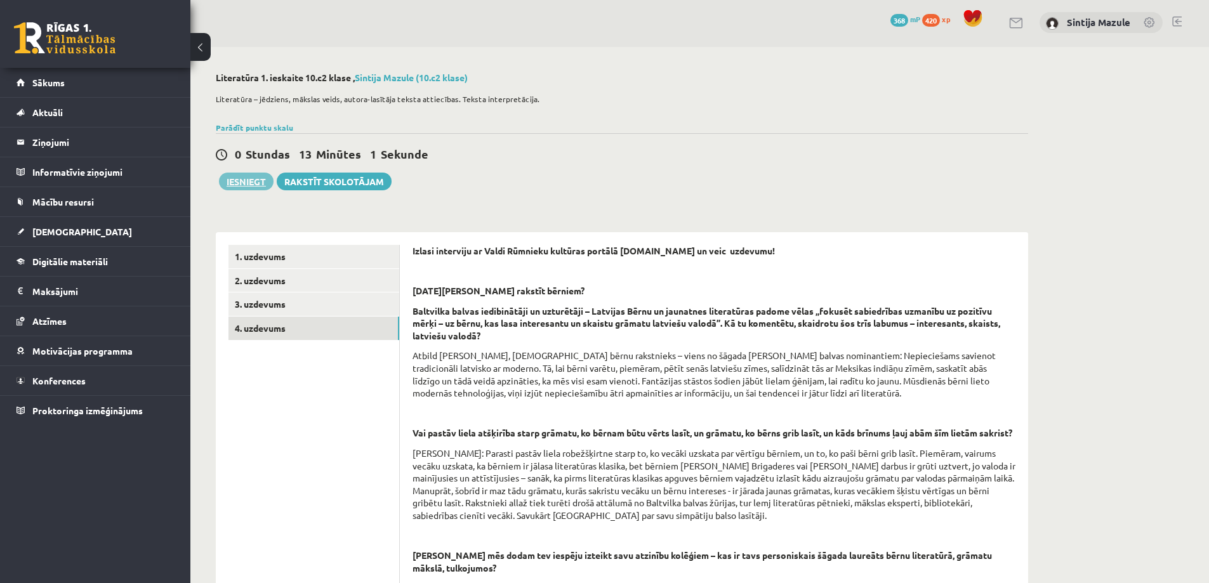
click at [243, 183] on button "Iesniegt" at bounding box center [246, 182] width 55 height 18
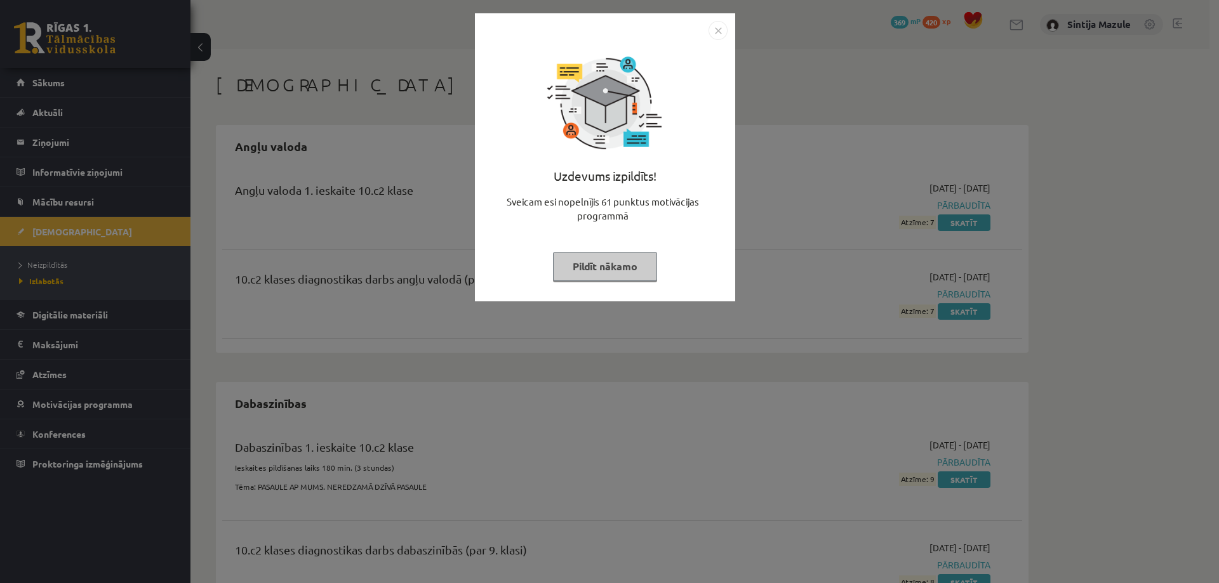
click at [369, 284] on div "Uzdevums izpildīts! Sveicam esi nopelnījis 61 punktus motivācijas programmā Pil…" at bounding box center [609, 291] width 1219 height 583
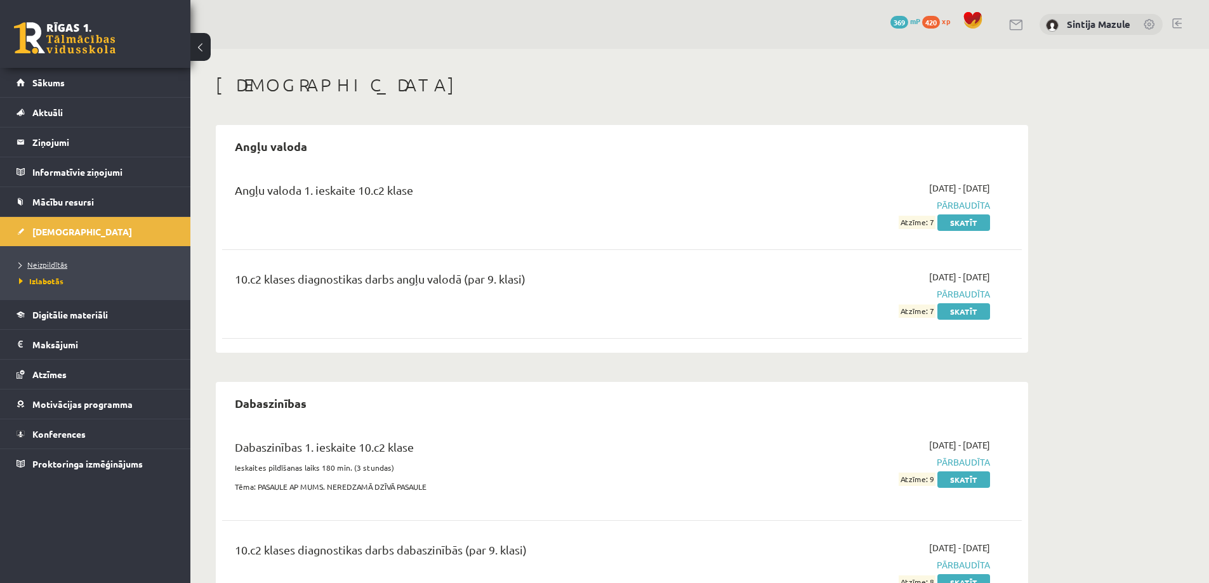
click at [58, 265] on span "Neizpildītās" at bounding box center [43, 265] width 48 height 10
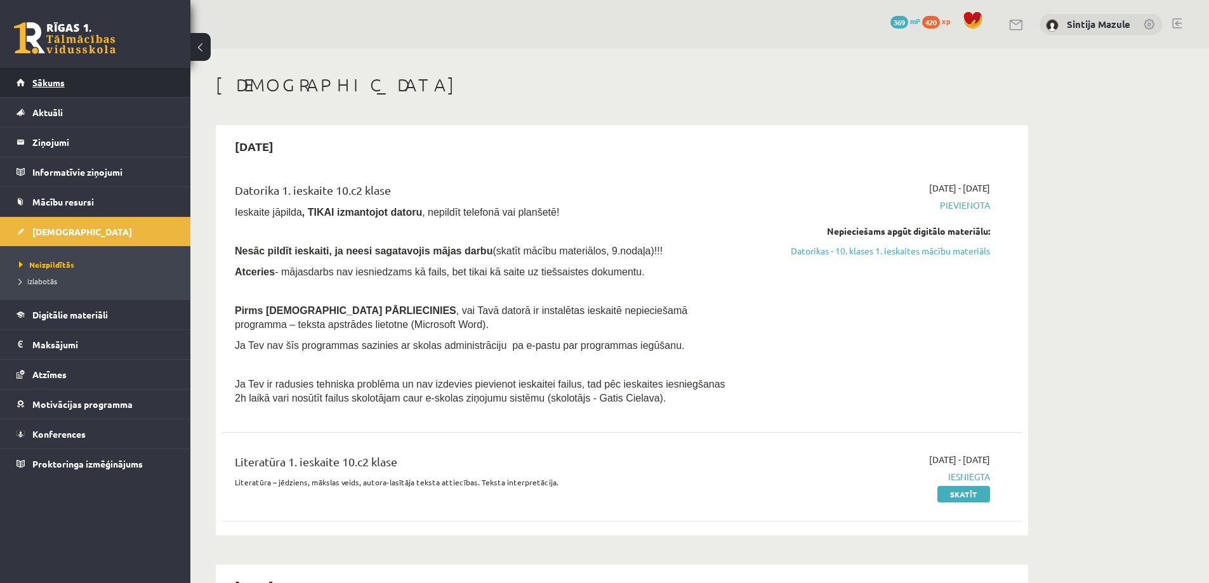
click at [69, 83] on link "Sākums" at bounding box center [96, 82] width 158 height 29
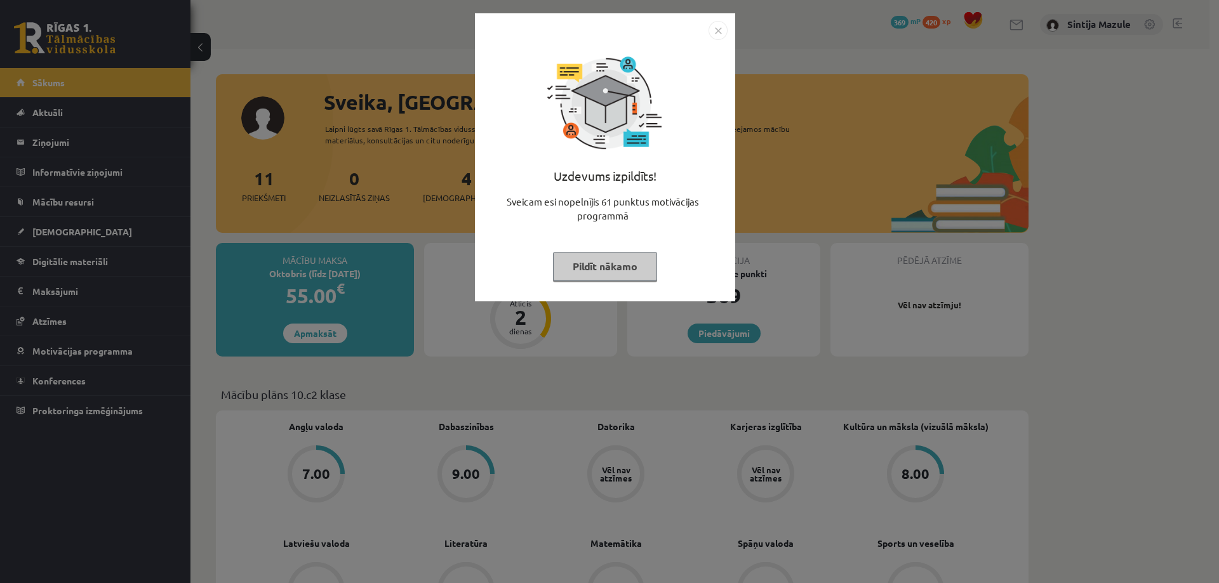
click at [296, 86] on div "Uzdevums izpildīts! Sveicam esi nopelnījis 61 punktus motivācijas programmā Pil…" at bounding box center [609, 291] width 1219 height 583
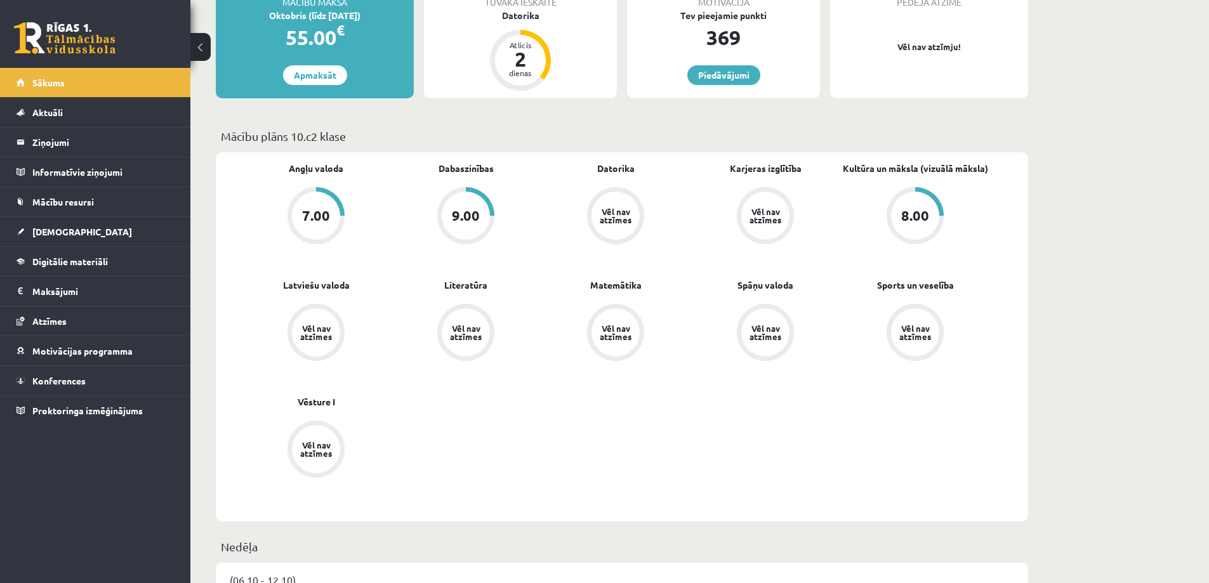
scroll to position [254, 0]
